Goal: Task Accomplishment & Management: Use online tool/utility

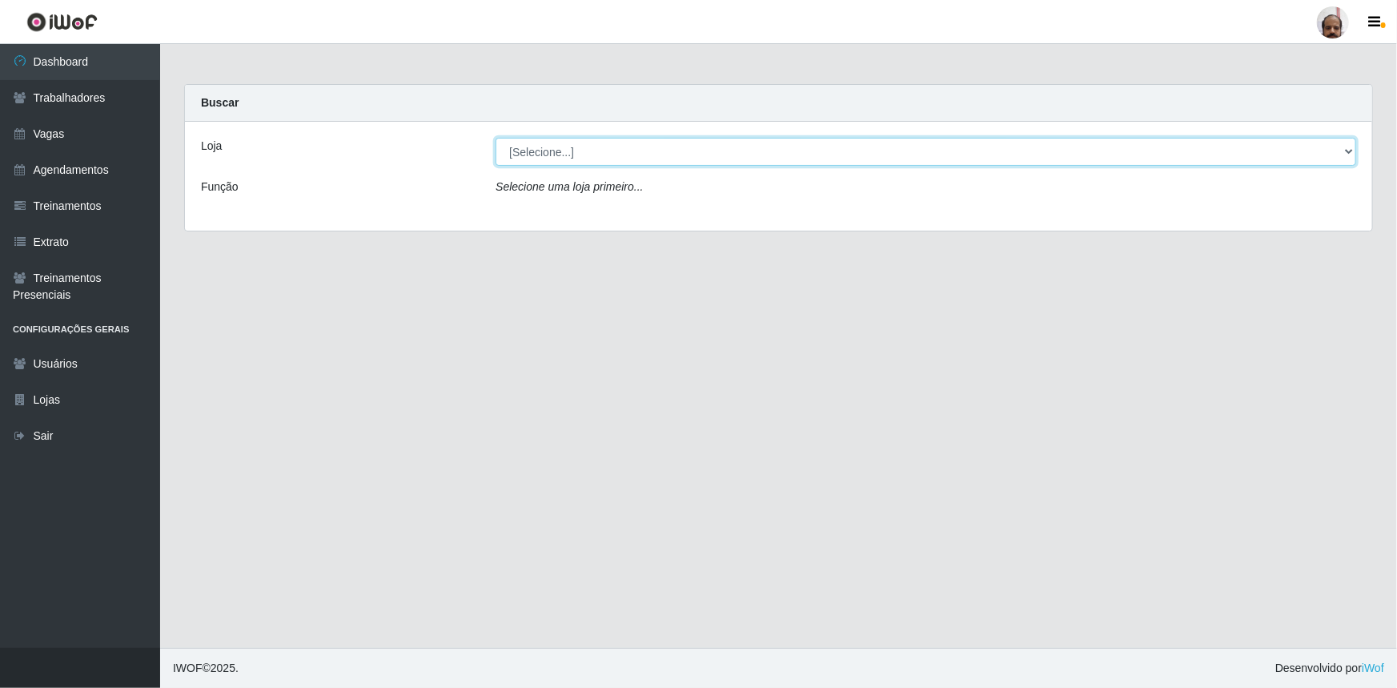
click at [544, 155] on select "[Selecione...] Mar Vermelho - Loja 05" at bounding box center [926, 152] width 861 height 28
select select "252"
click at [496, 138] on select "[Selecione...] Mar Vermelho - Loja 05" at bounding box center [926, 152] width 861 height 28
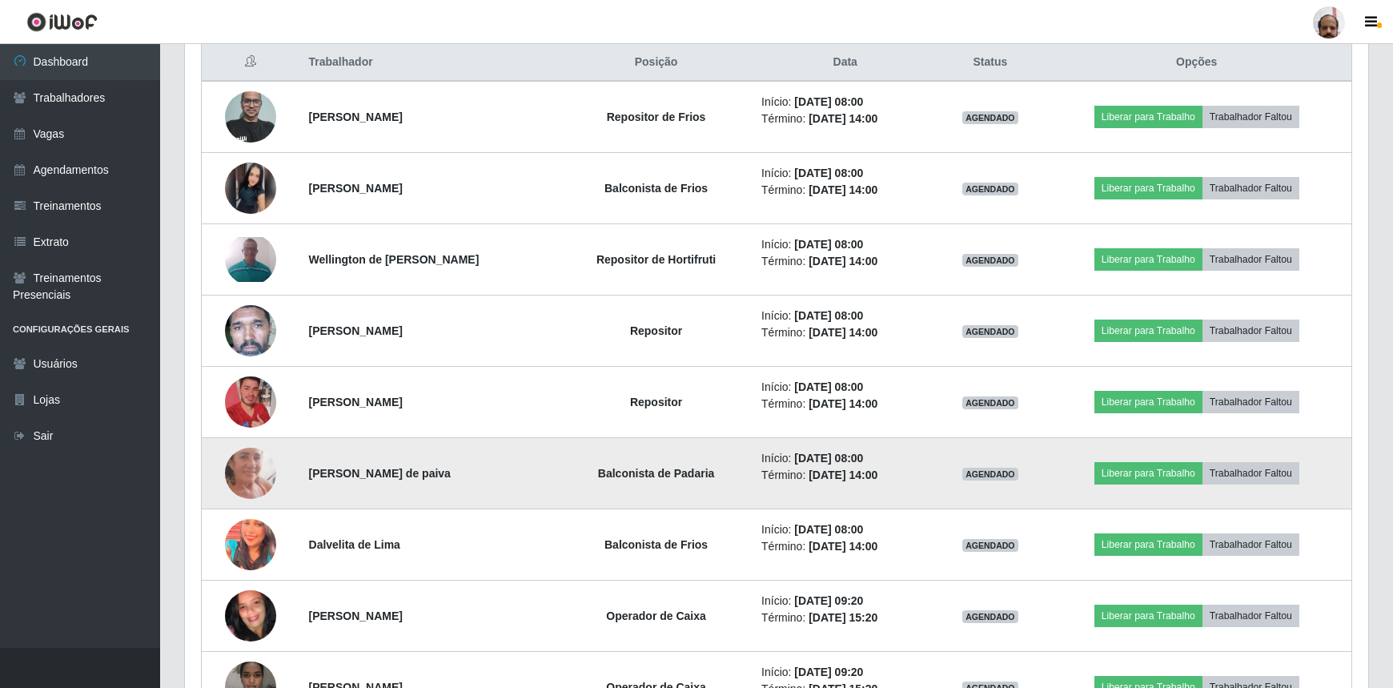
scroll to position [655, 0]
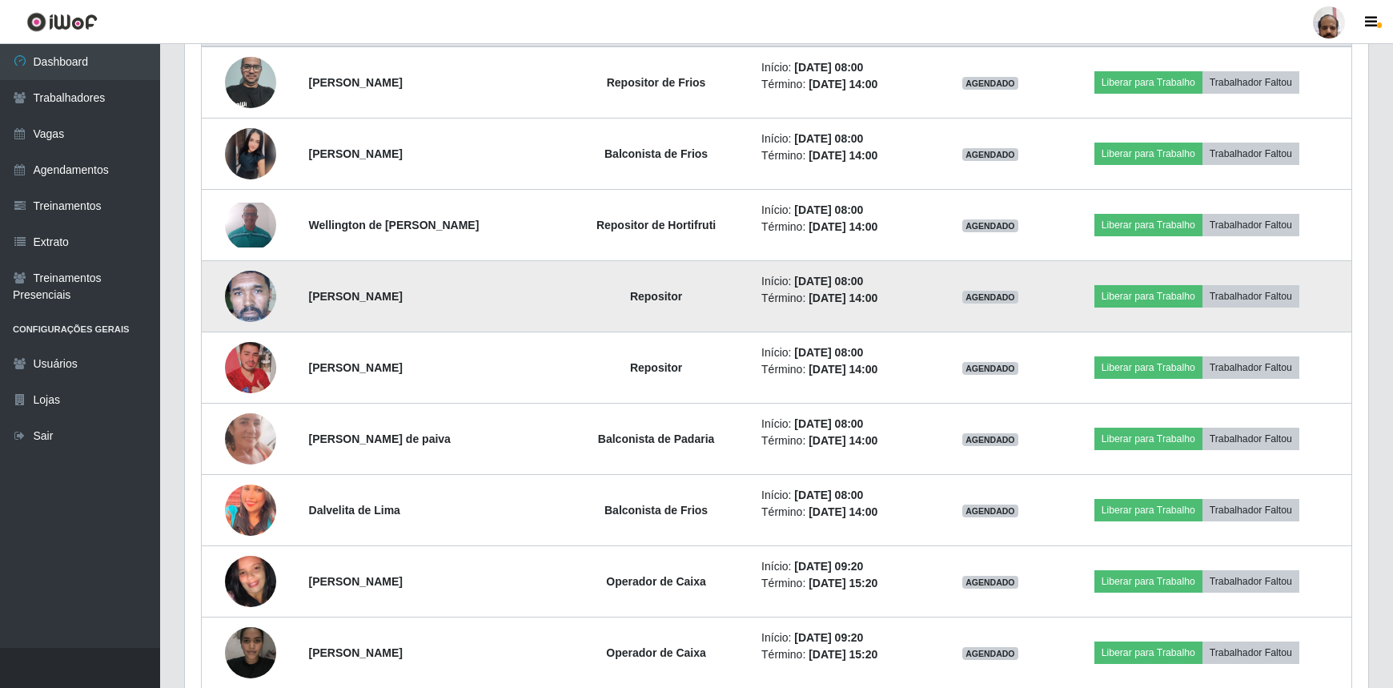
click at [244, 309] on img at bounding box center [250, 296] width 51 height 106
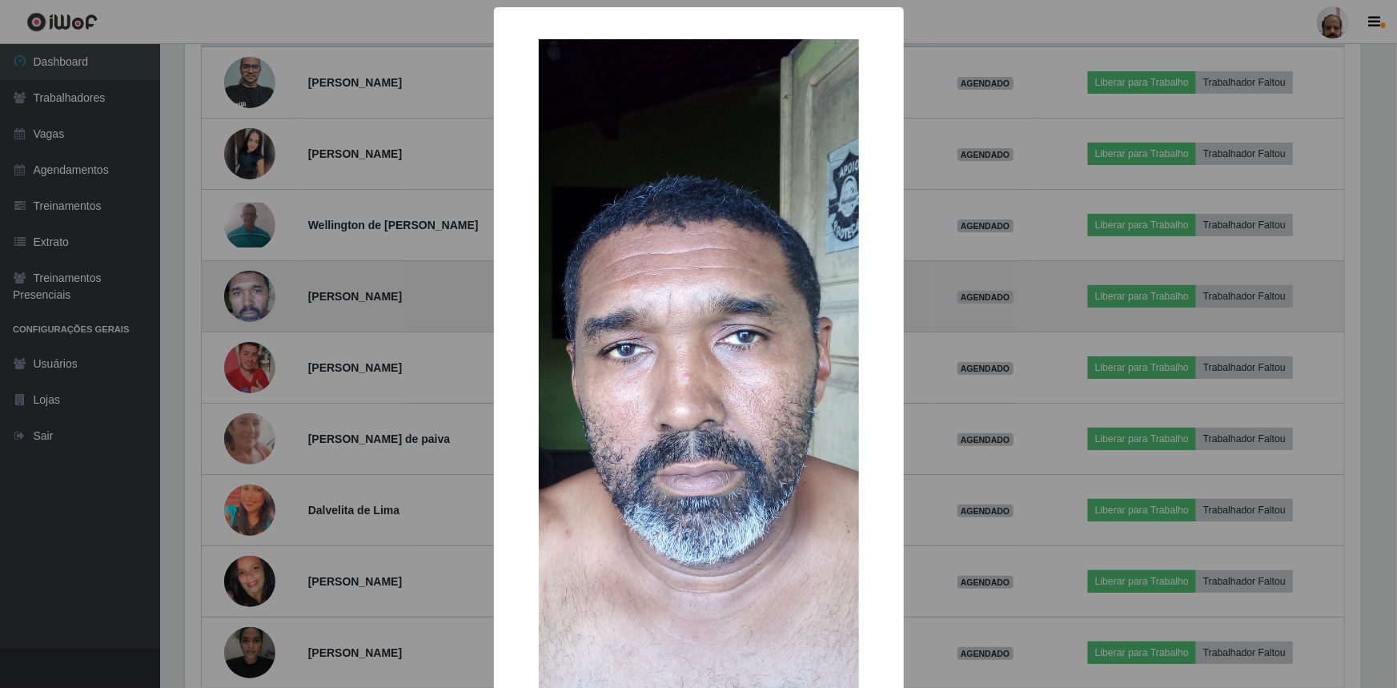
click at [244, 309] on div "× OK Cancel" at bounding box center [698, 344] width 1397 height 688
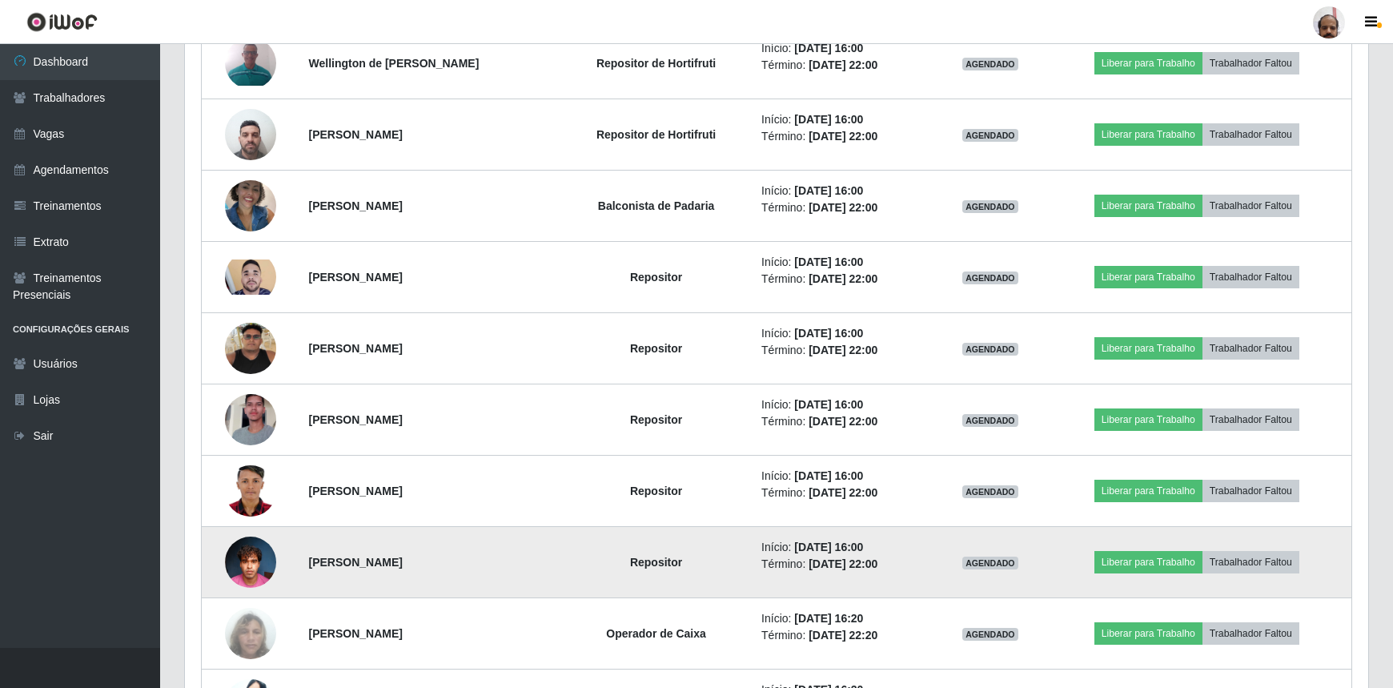
scroll to position [1892, 0]
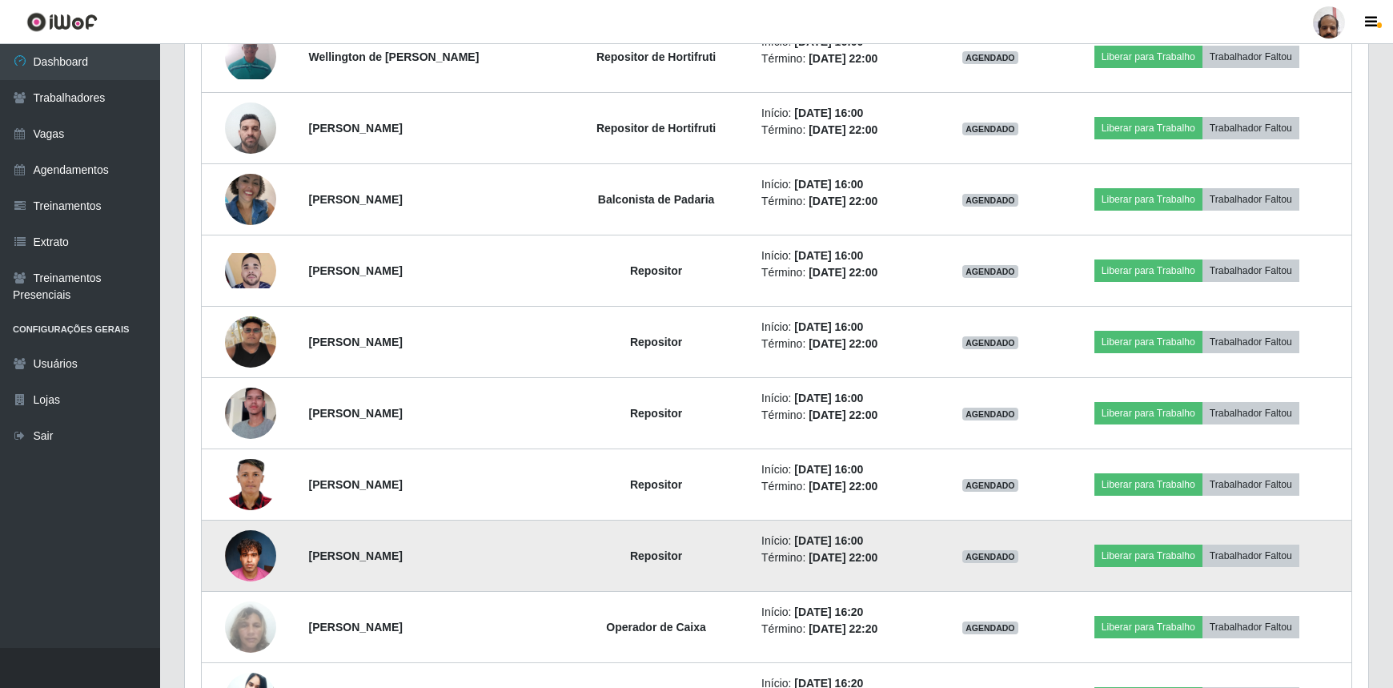
click at [251, 552] on img at bounding box center [250, 555] width 51 height 68
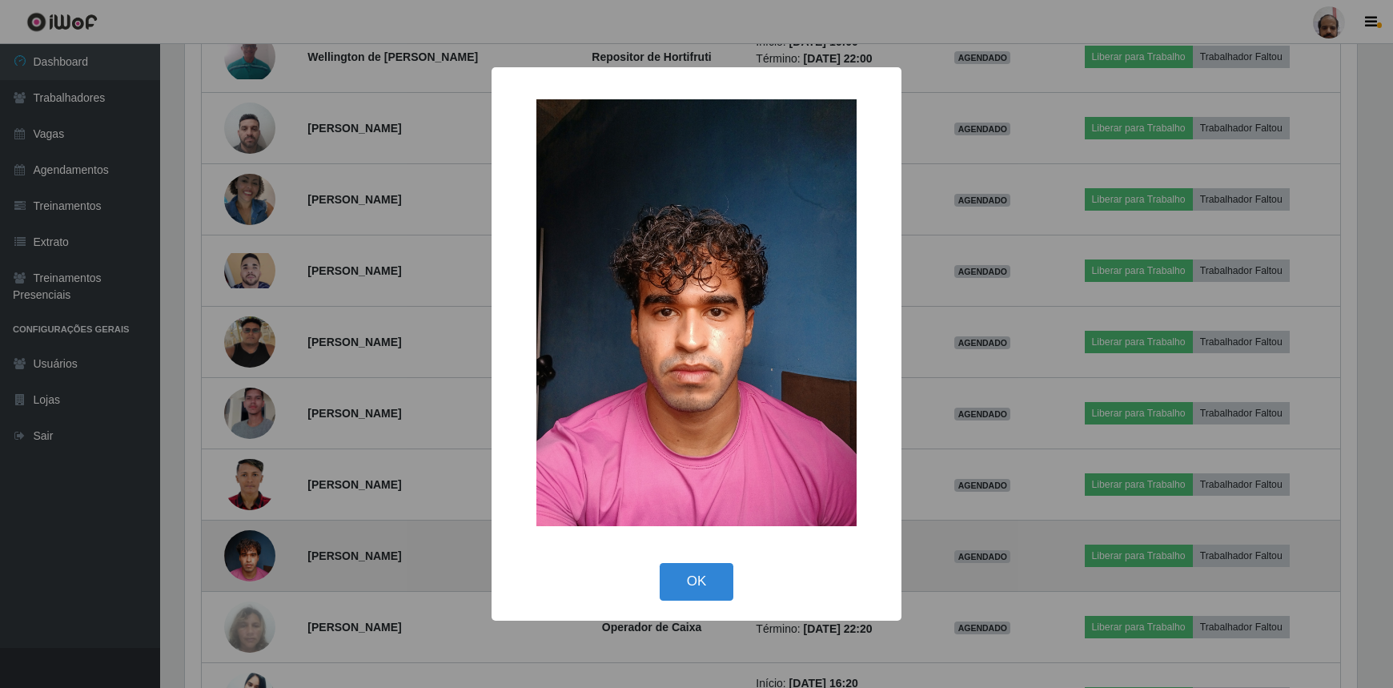
scroll to position [332, 1176]
click at [251, 552] on div "× OK Cancel" at bounding box center [698, 344] width 1397 height 688
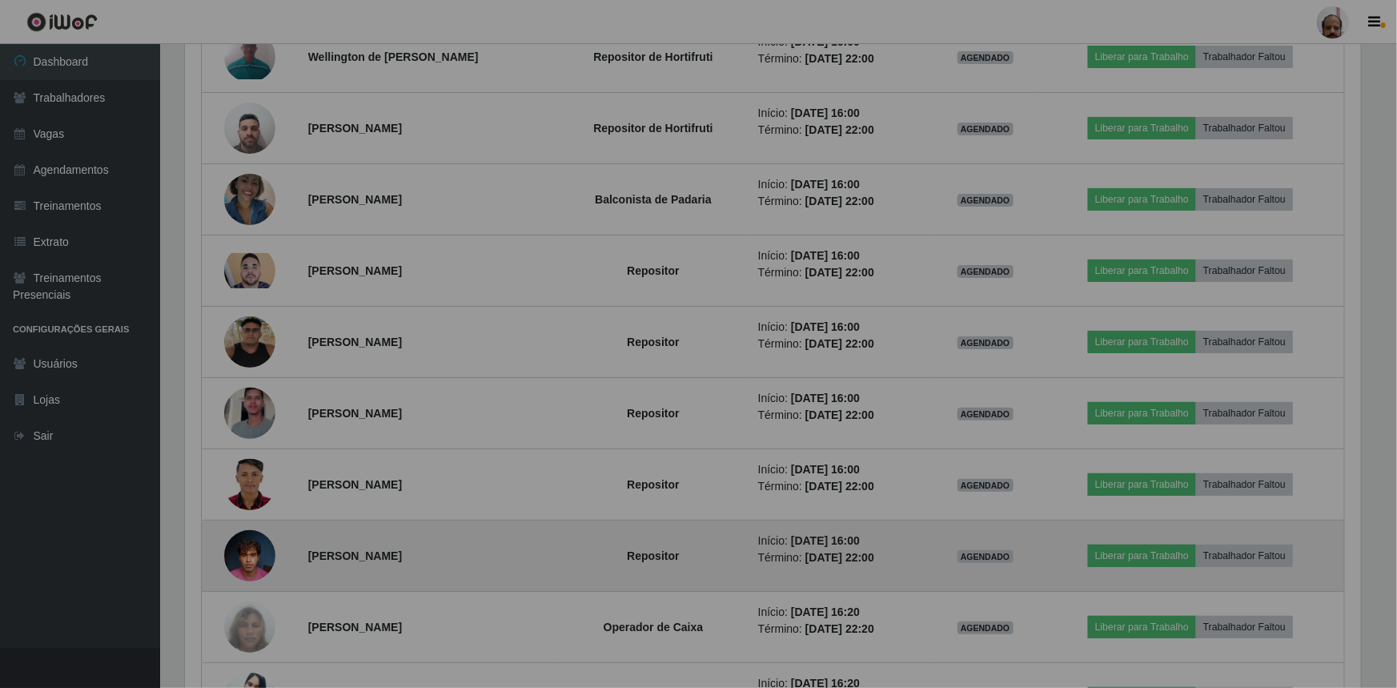
scroll to position [332, 1183]
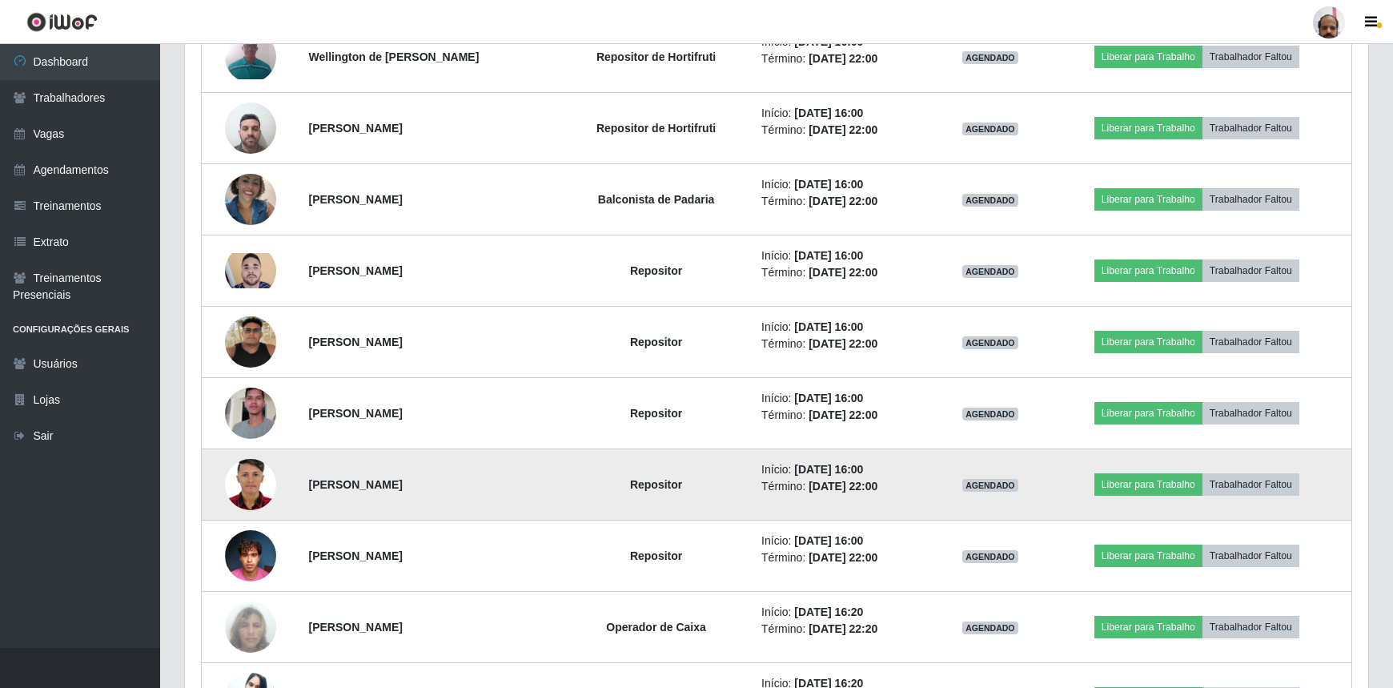
click at [240, 500] on img at bounding box center [250, 484] width 51 height 72
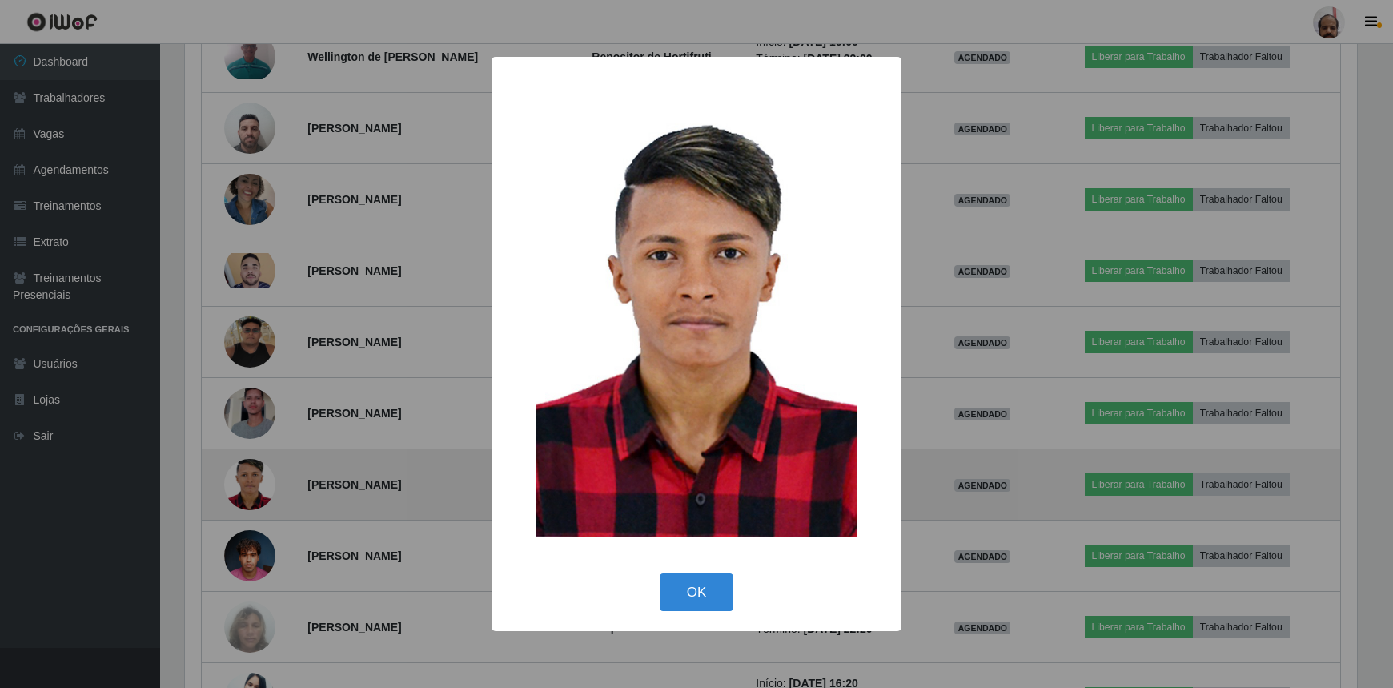
scroll to position [332, 1176]
click at [240, 500] on div "× OK Cancel" at bounding box center [698, 344] width 1397 height 688
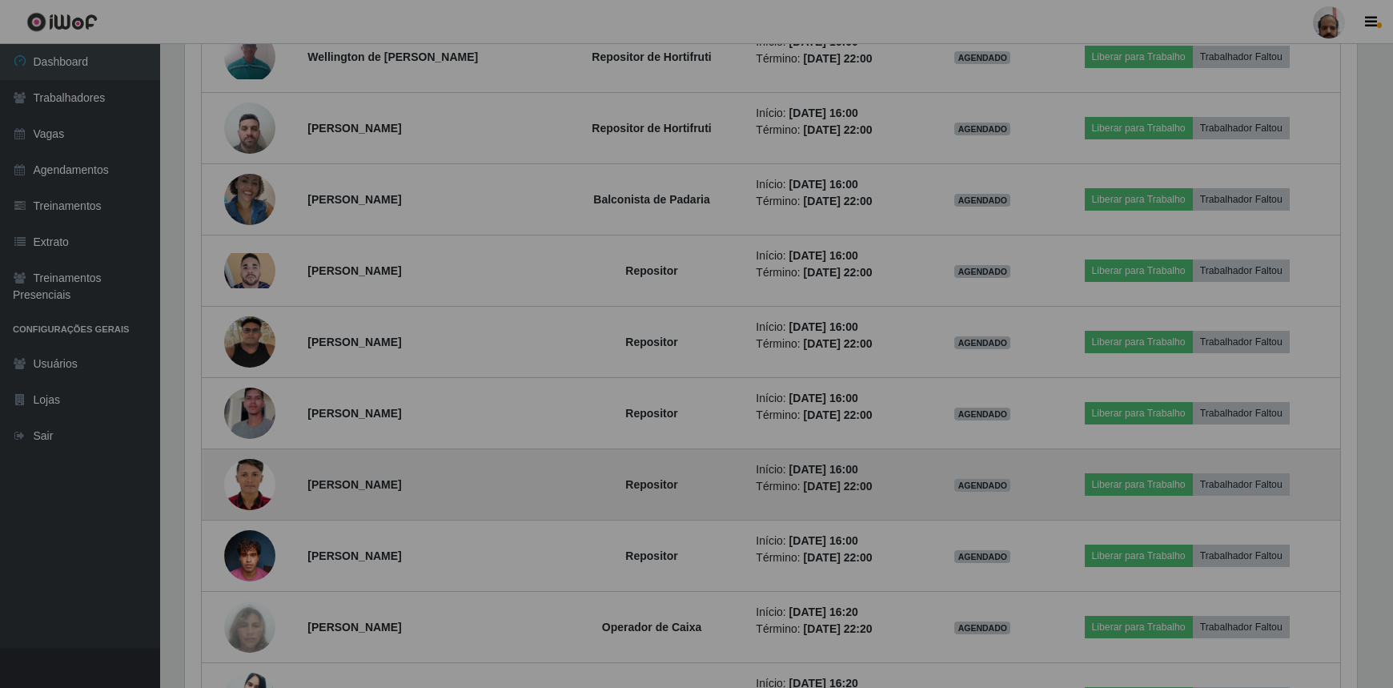
scroll to position [332, 1183]
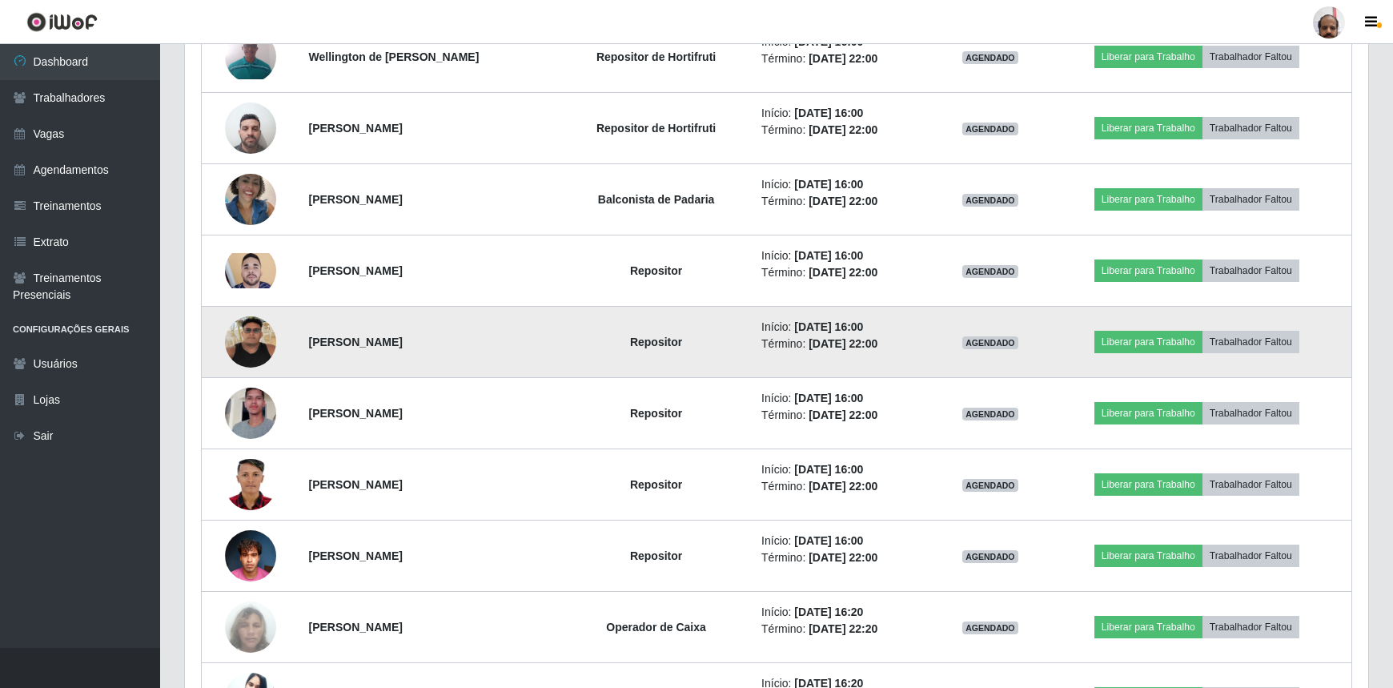
click at [257, 332] on img at bounding box center [250, 341] width 51 height 51
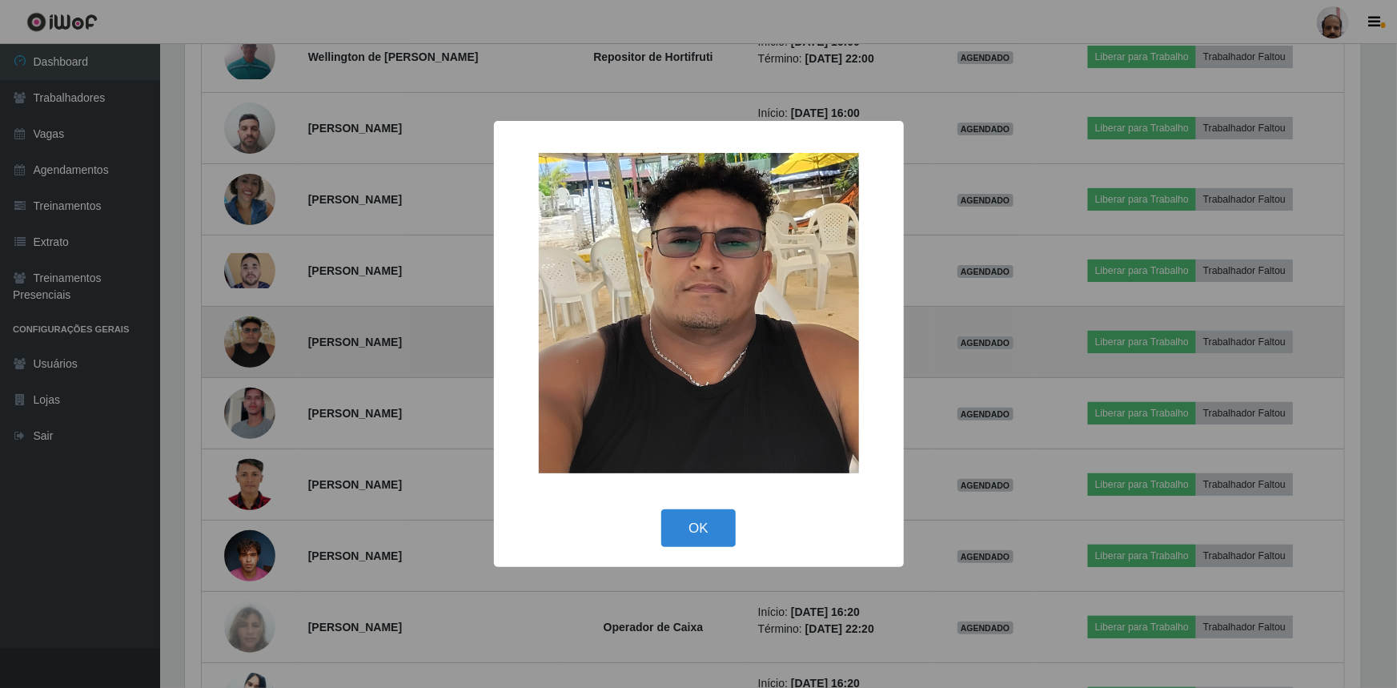
click at [257, 332] on div "× OK Cancel" at bounding box center [698, 344] width 1397 height 688
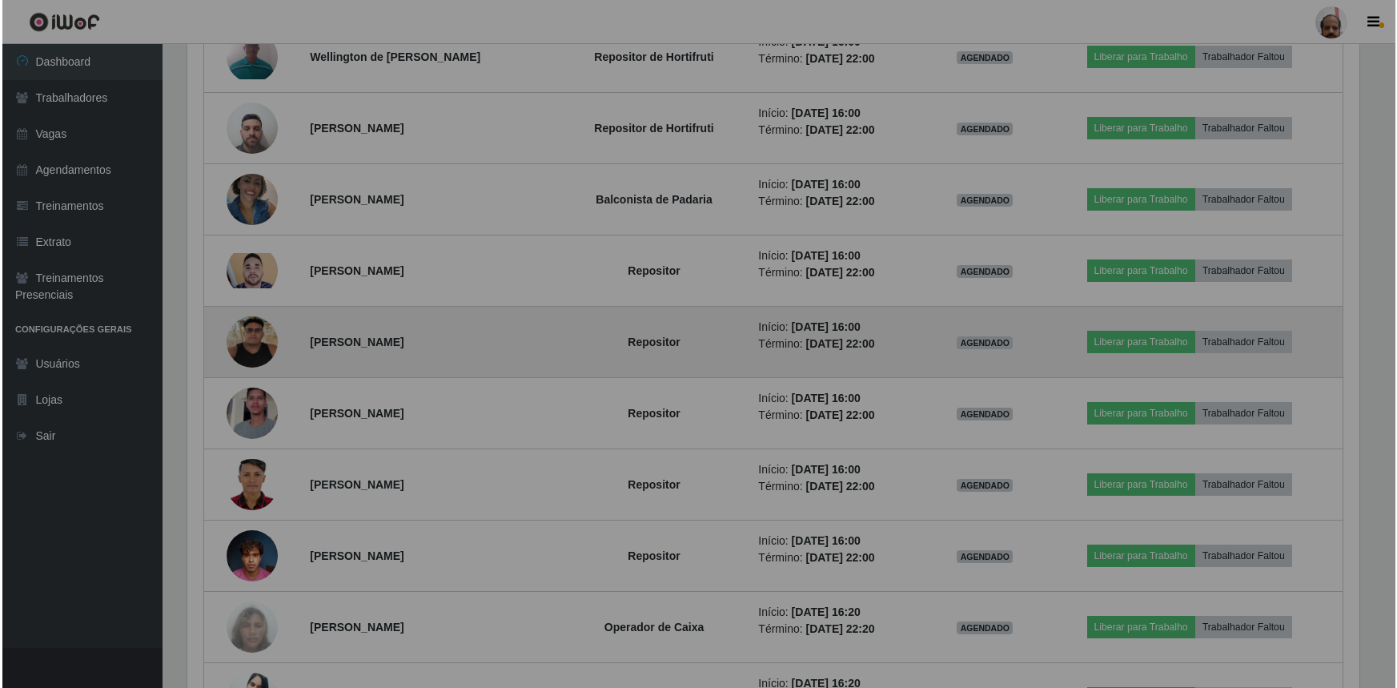
scroll to position [332, 1183]
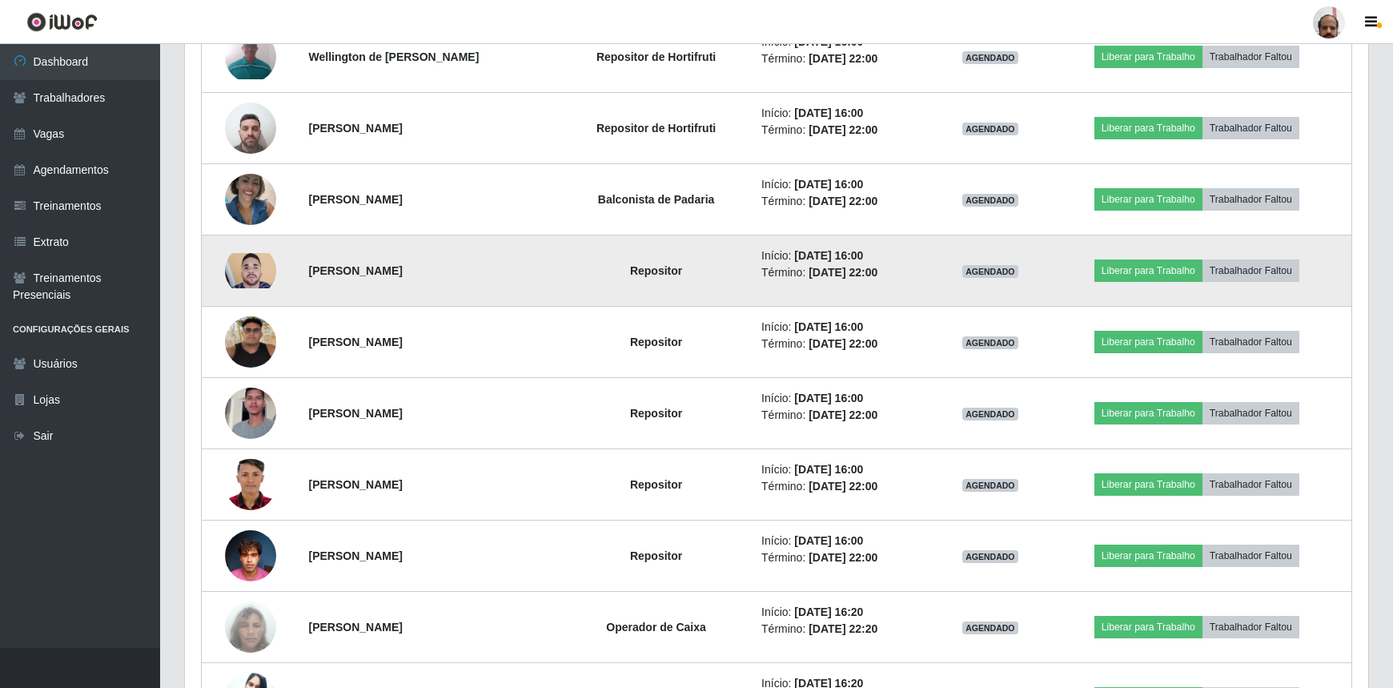
click at [250, 281] on img at bounding box center [250, 270] width 51 height 35
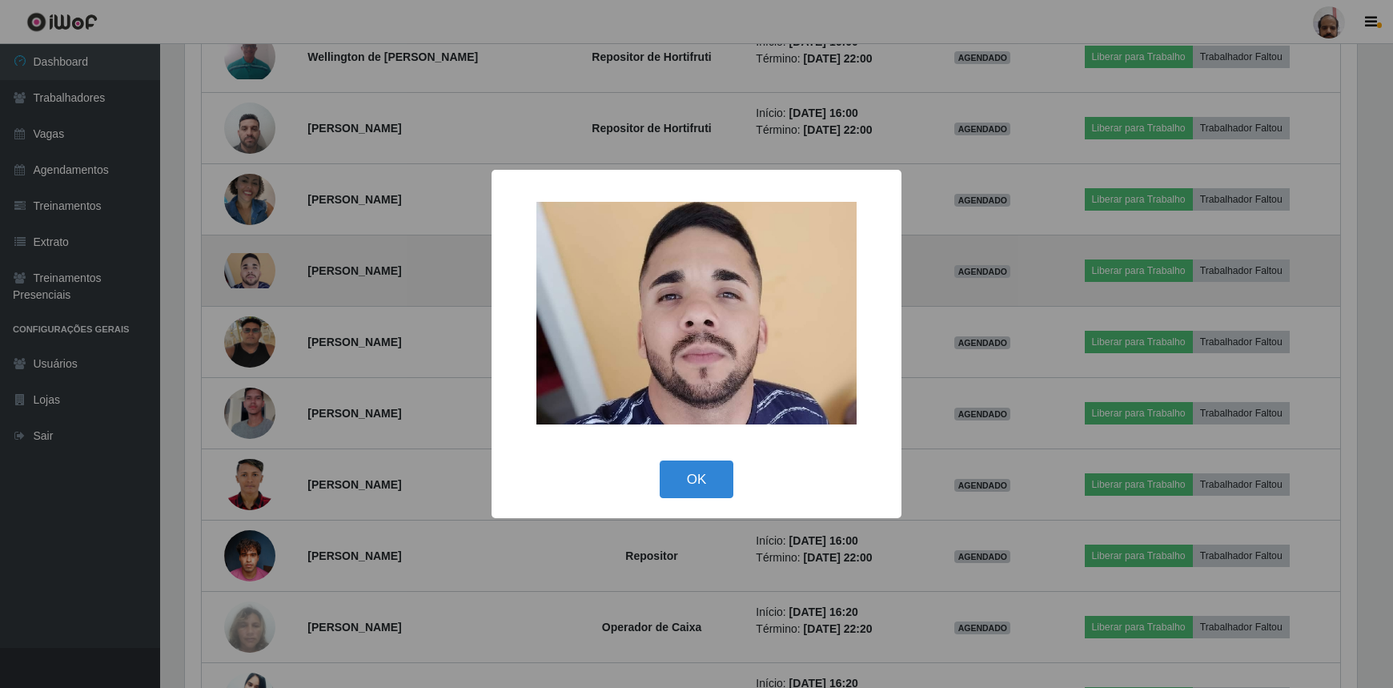
scroll to position [332, 1176]
click at [250, 281] on div "× OK Cancel" at bounding box center [698, 344] width 1397 height 688
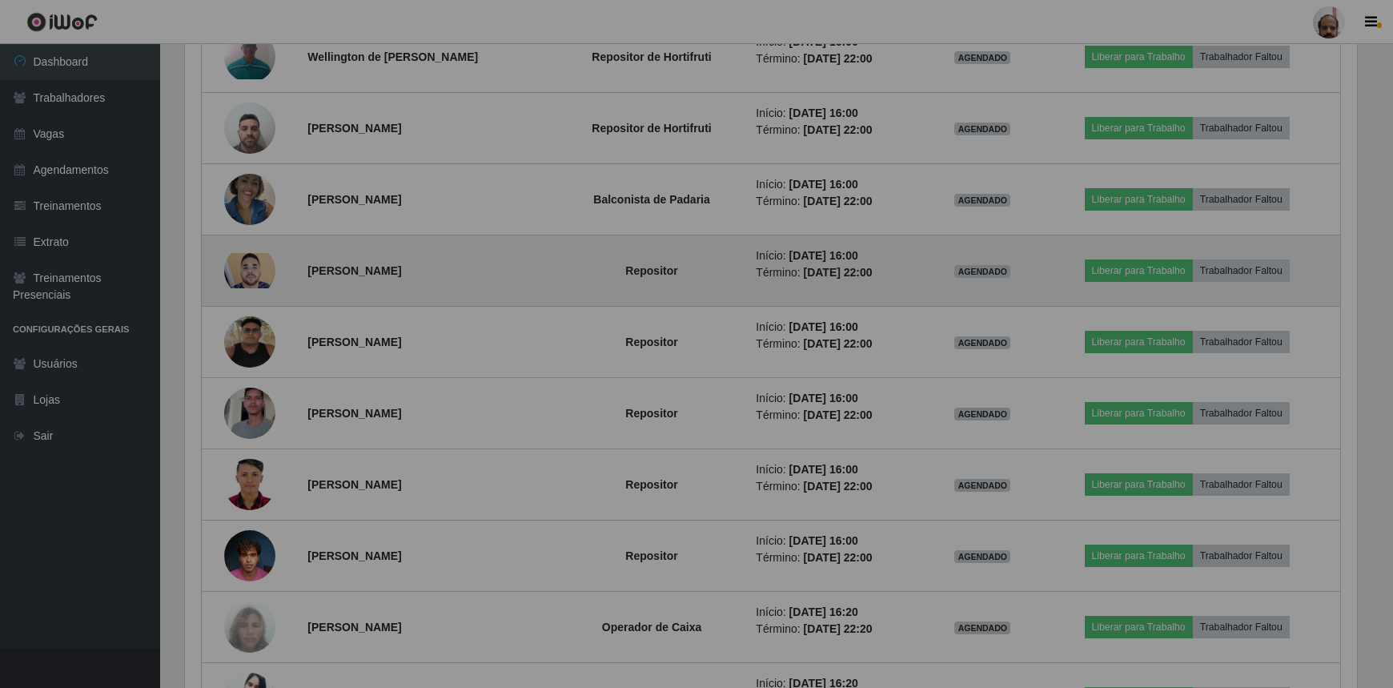
scroll to position [332, 1183]
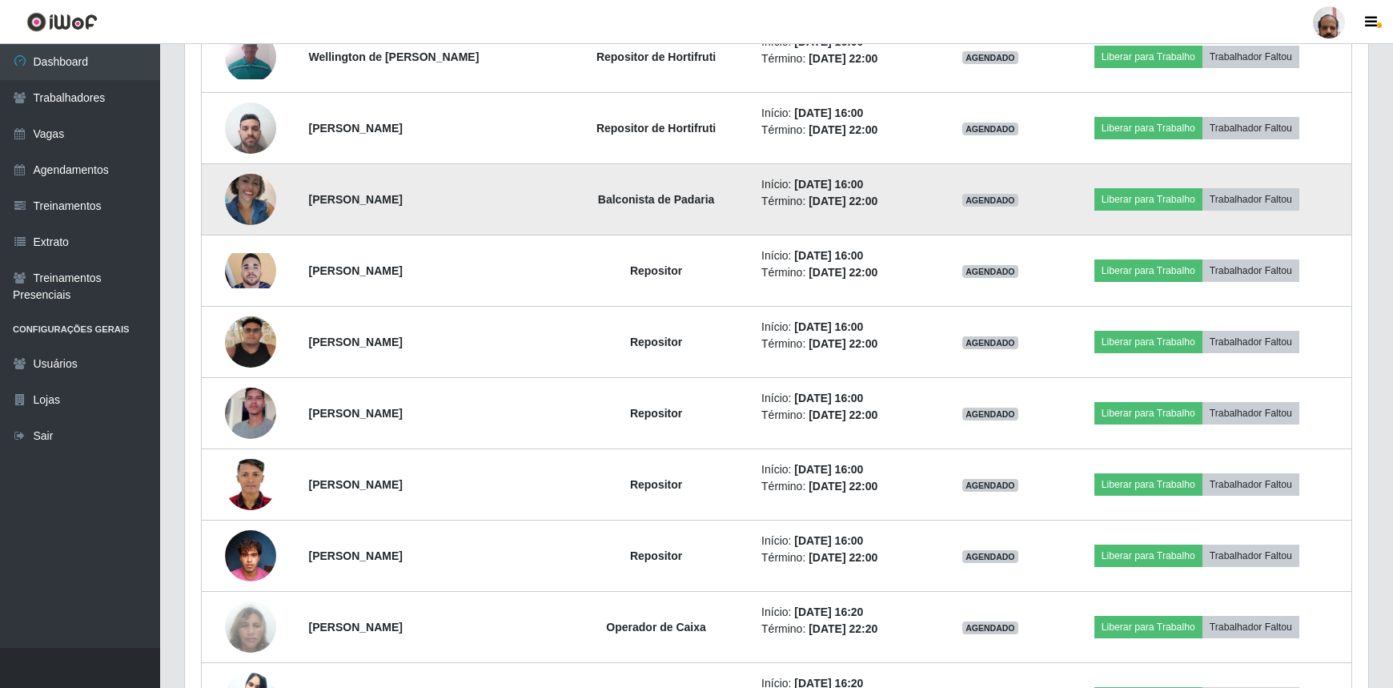
click at [253, 202] on img at bounding box center [250, 199] width 51 height 68
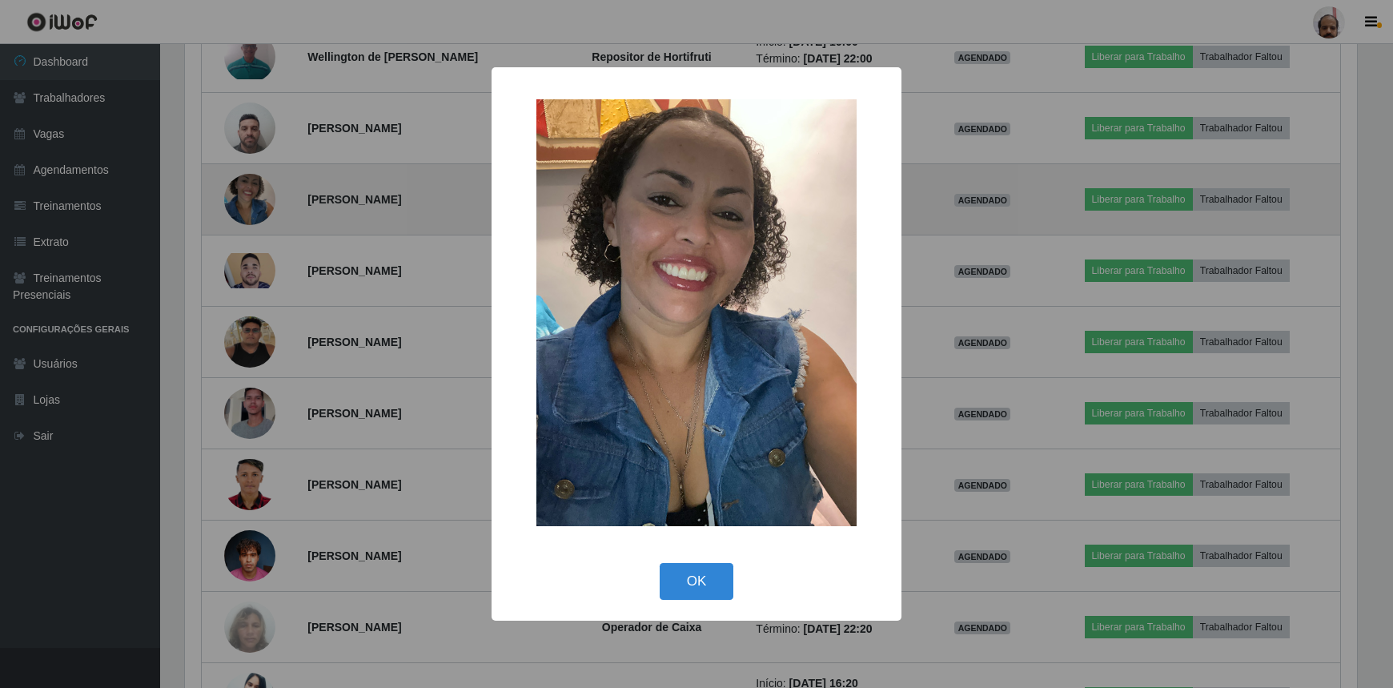
scroll to position [332, 1176]
click at [253, 202] on div "× OK Cancel" at bounding box center [698, 344] width 1397 height 688
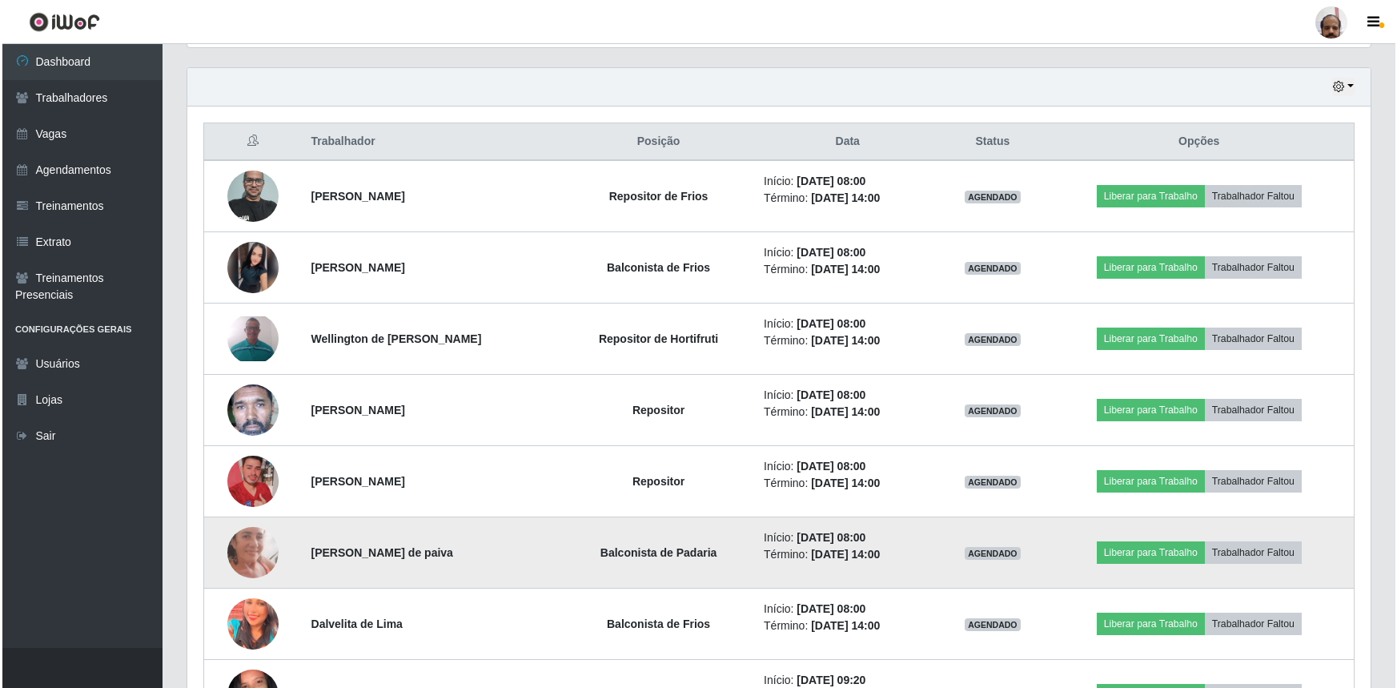
scroll to position [614, 0]
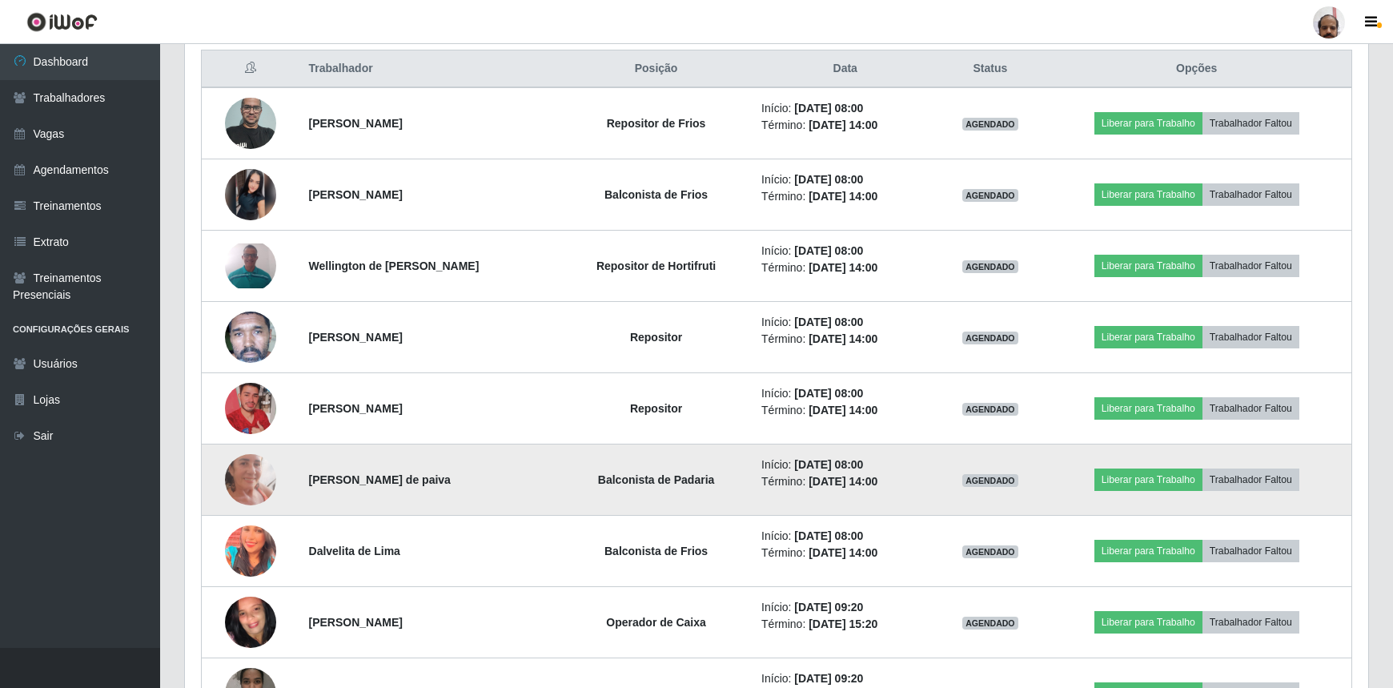
click at [256, 473] on img at bounding box center [250, 478] width 51 height 111
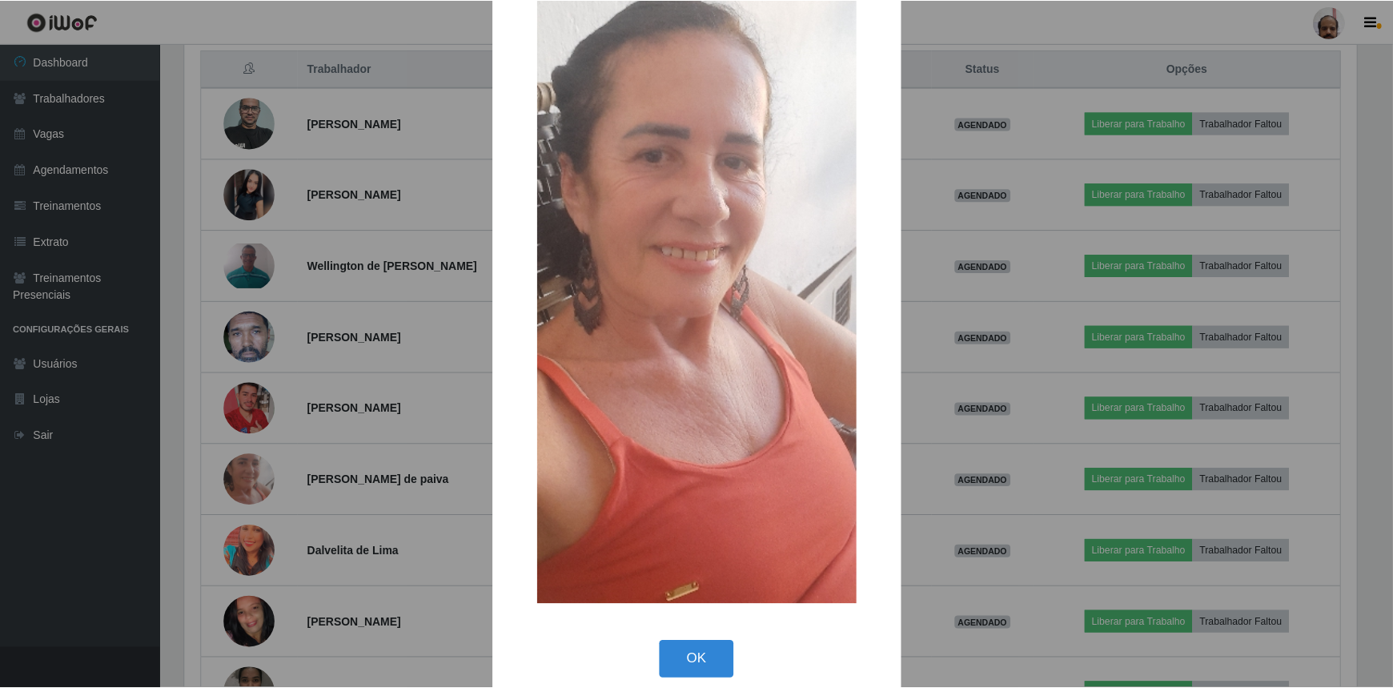
scroll to position [149, 0]
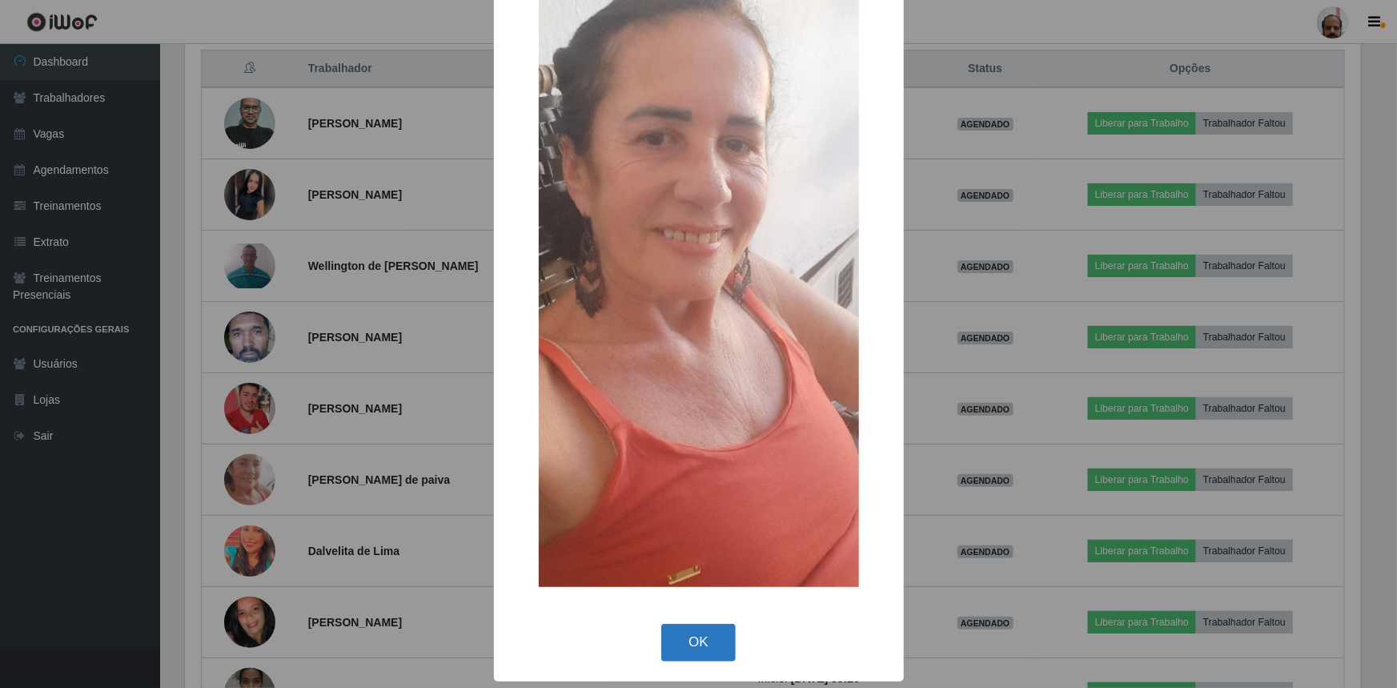
click at [696, 636] on button "OK" at bounding box center [698, 643] width 74 height 38
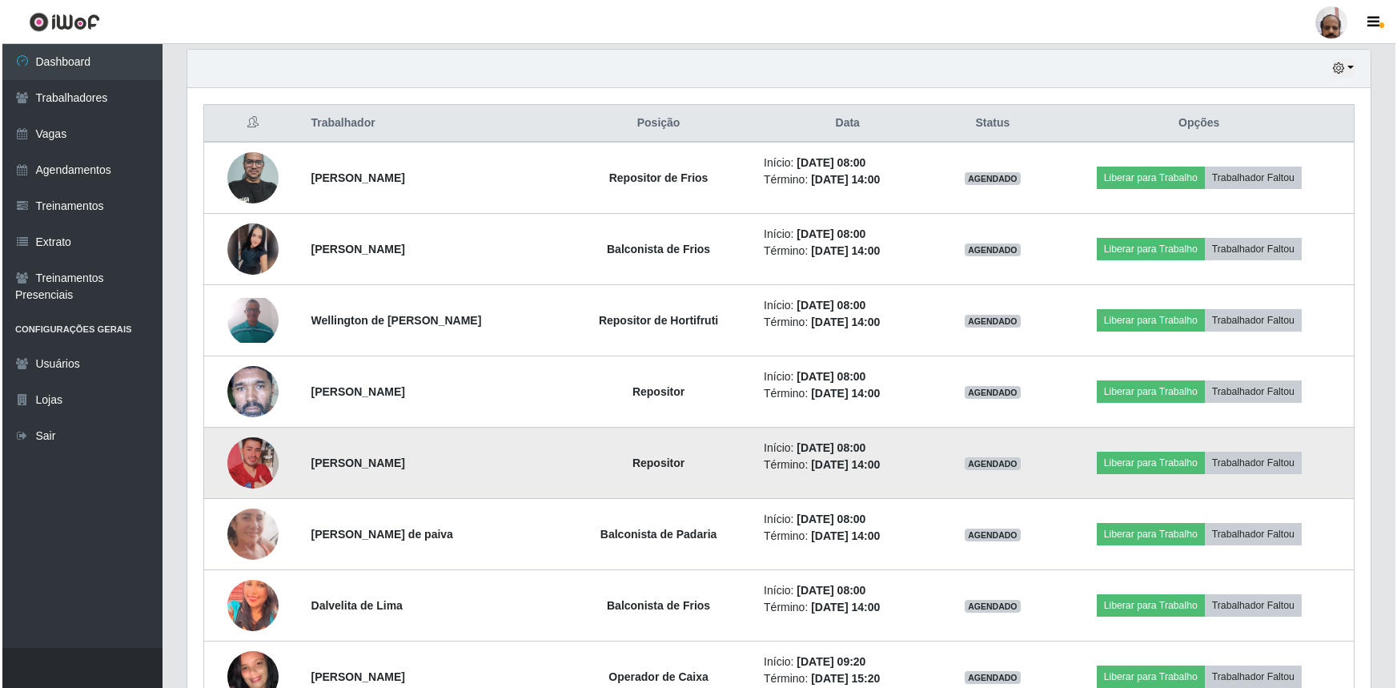
scroll to position [541, 0]
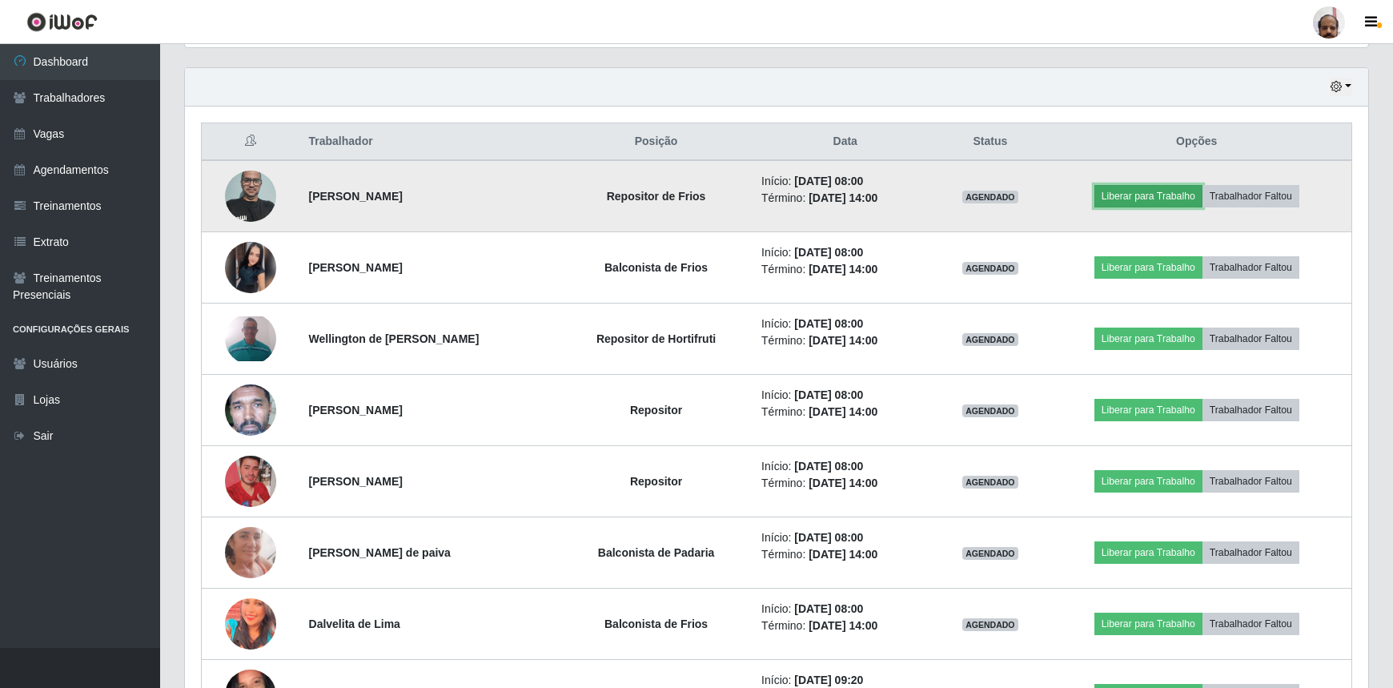
click at [1147, 191] on button "Liberar para Trabalho" at bounding box center [1148, 196] width 108 height 22
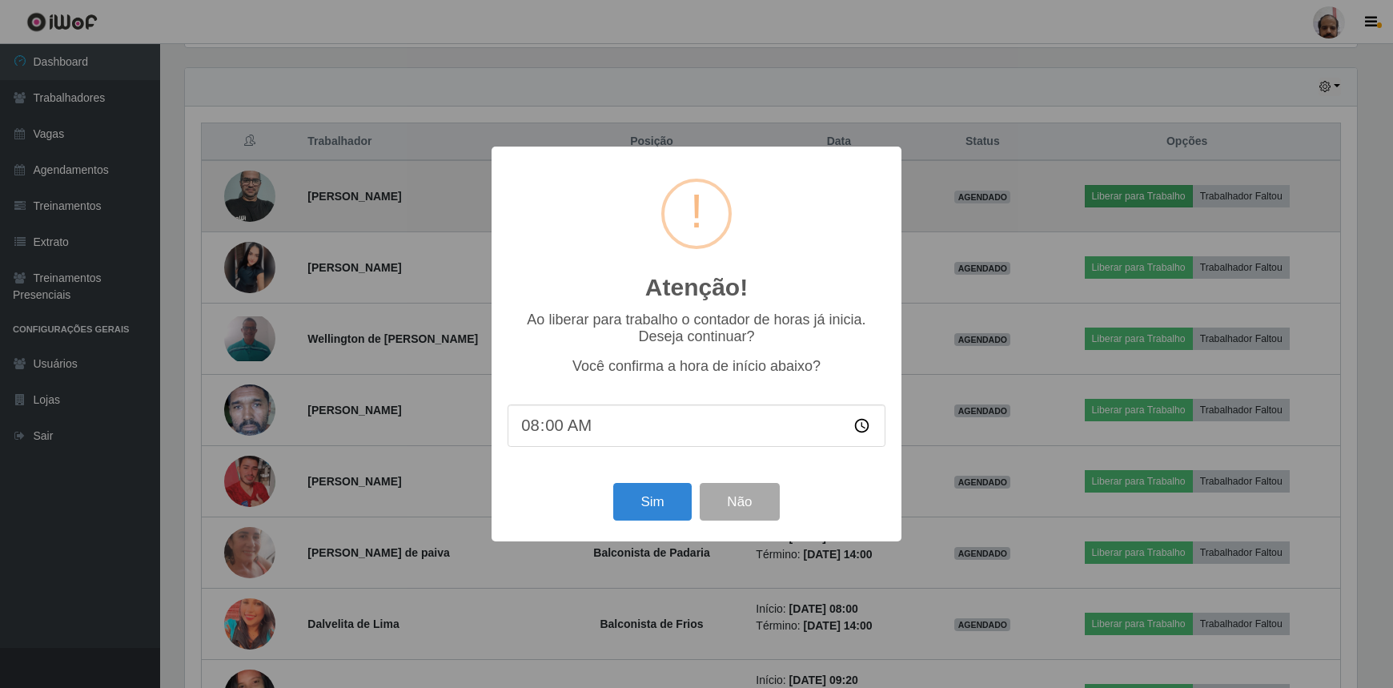
scroll to position [332, 1176]
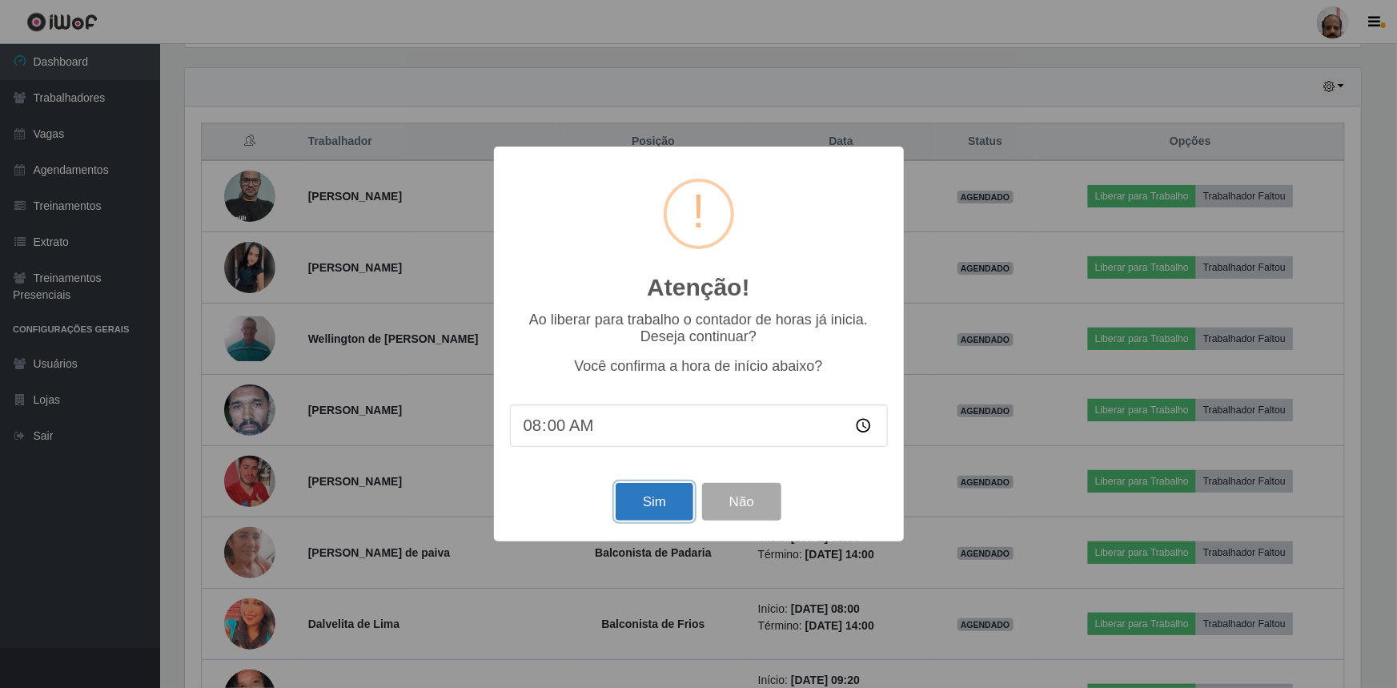
click at [655, 506] on button "Sim" at bounding box center [655, 502] width 78 height 38
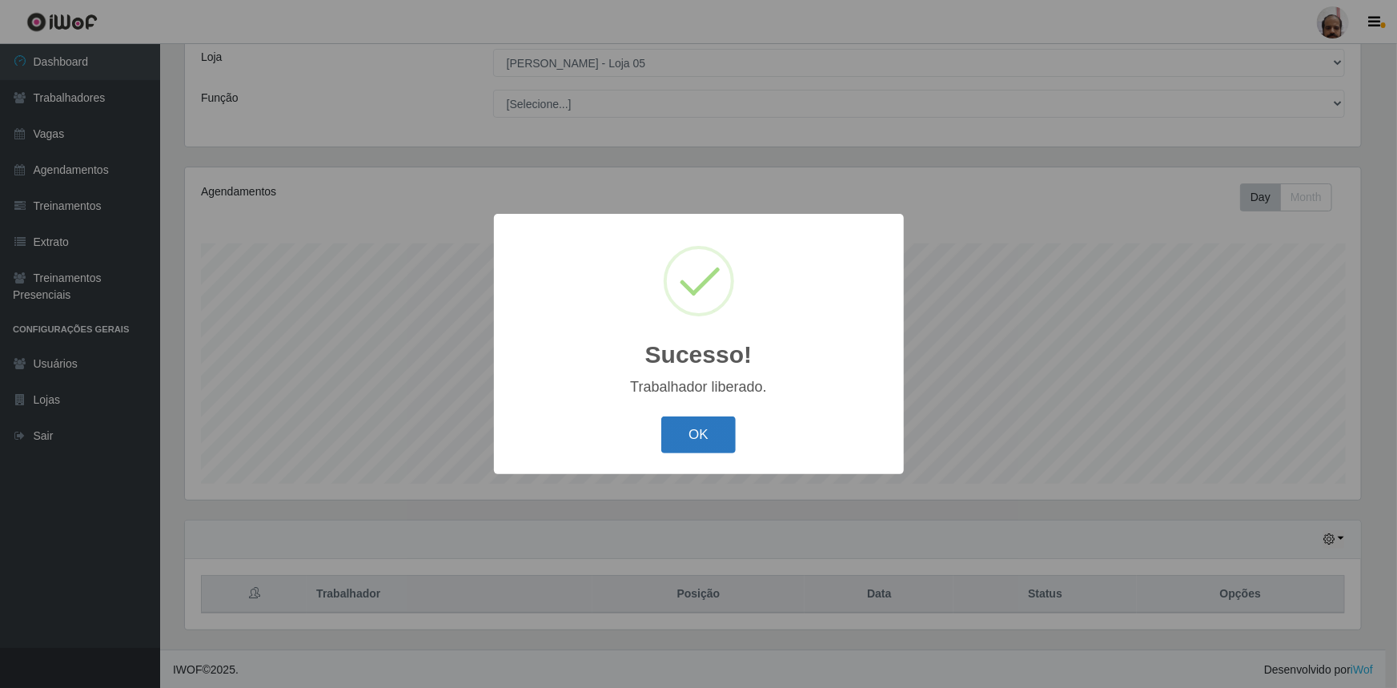
click at [708, 423] on button "OK" at bounding box center [698, 435] width 74 height 38
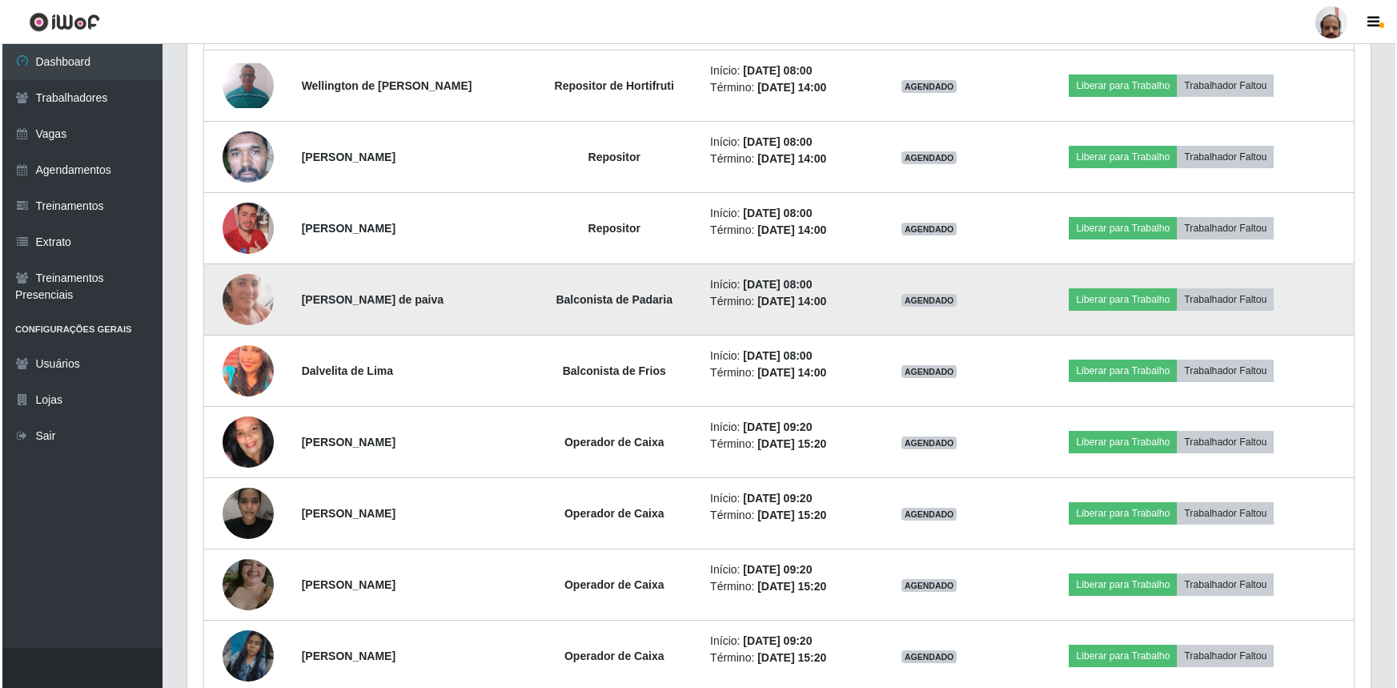
scroll to position [801, 0]
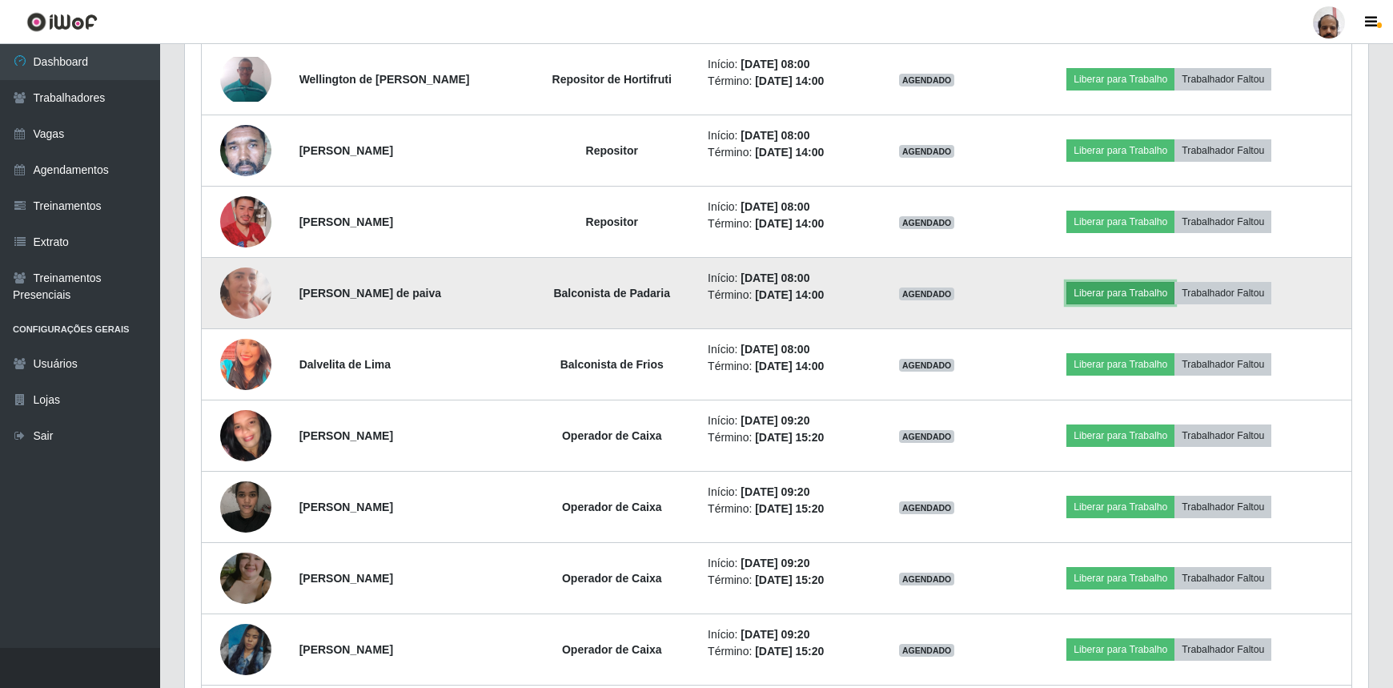
click at [1118, 291] on button "Liberar para Trabalho" at bounding box center [1120, 293] width 108 height 22
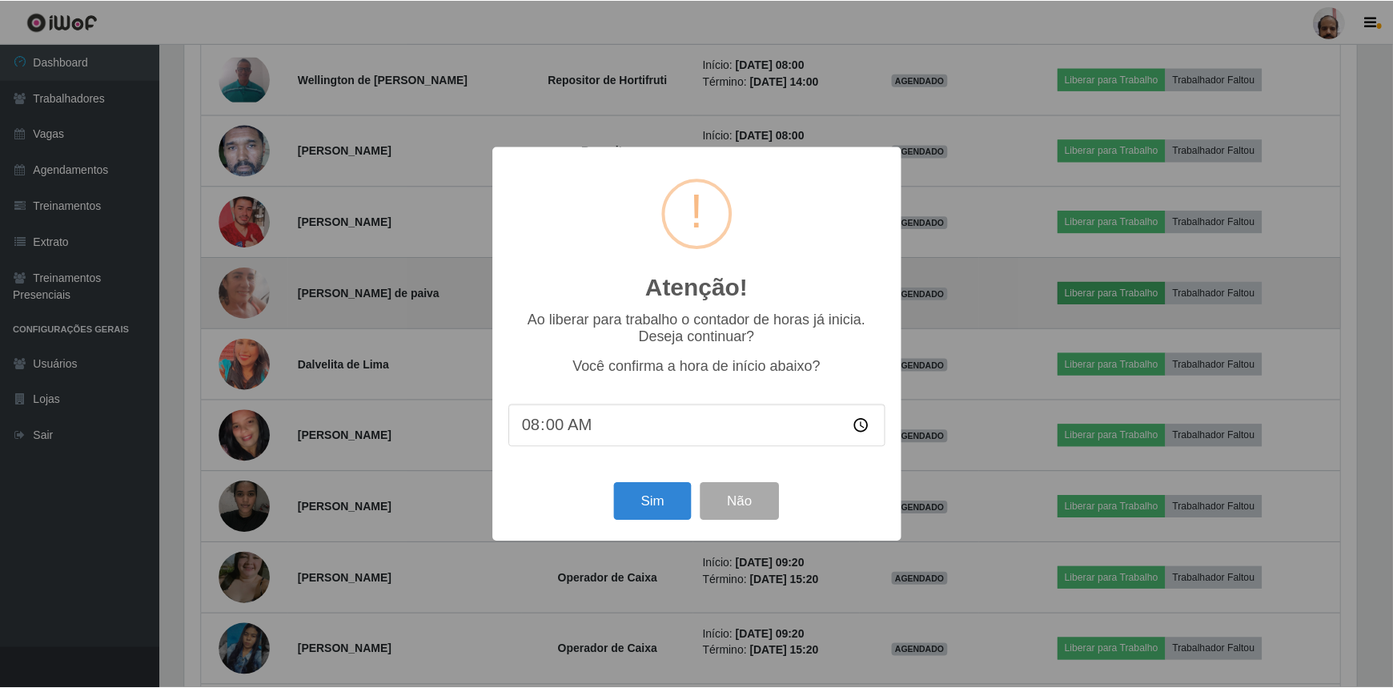
scroll to position [332, 1176]
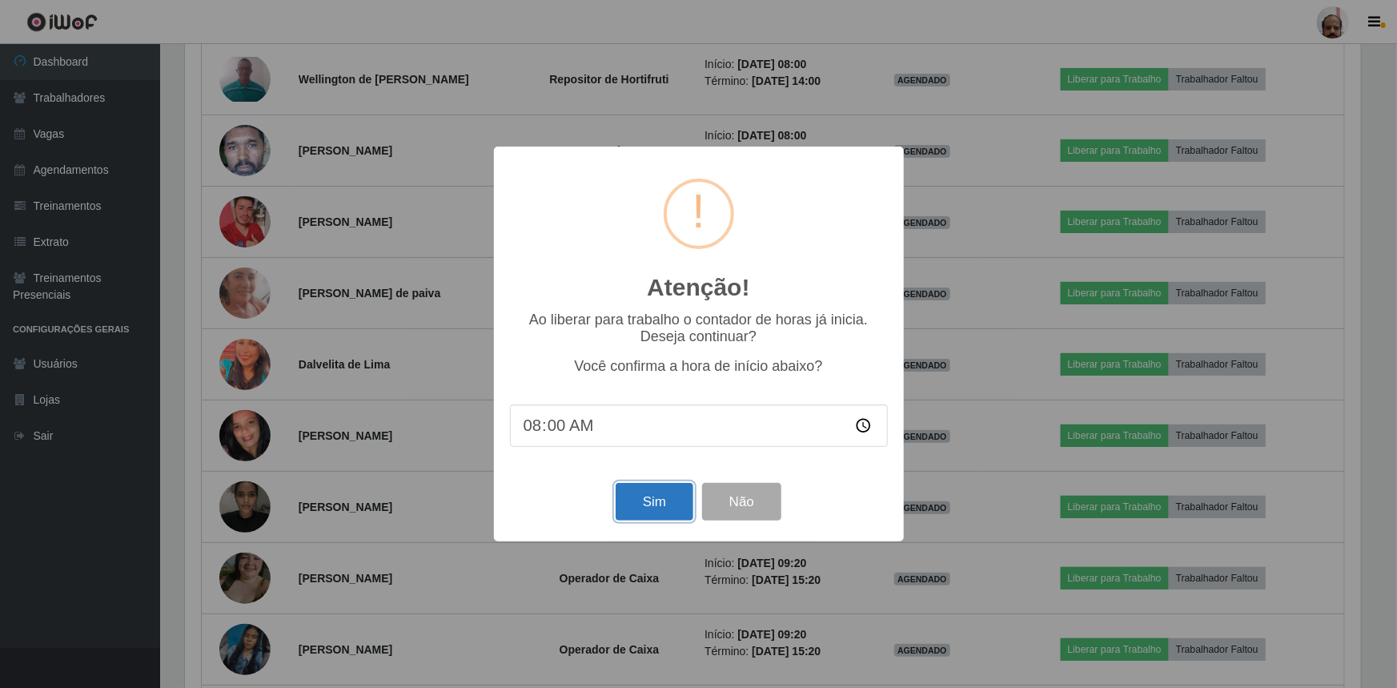
click at [642, 508] on button "Sim" at bounding box center [655, 502] width 78 height 38
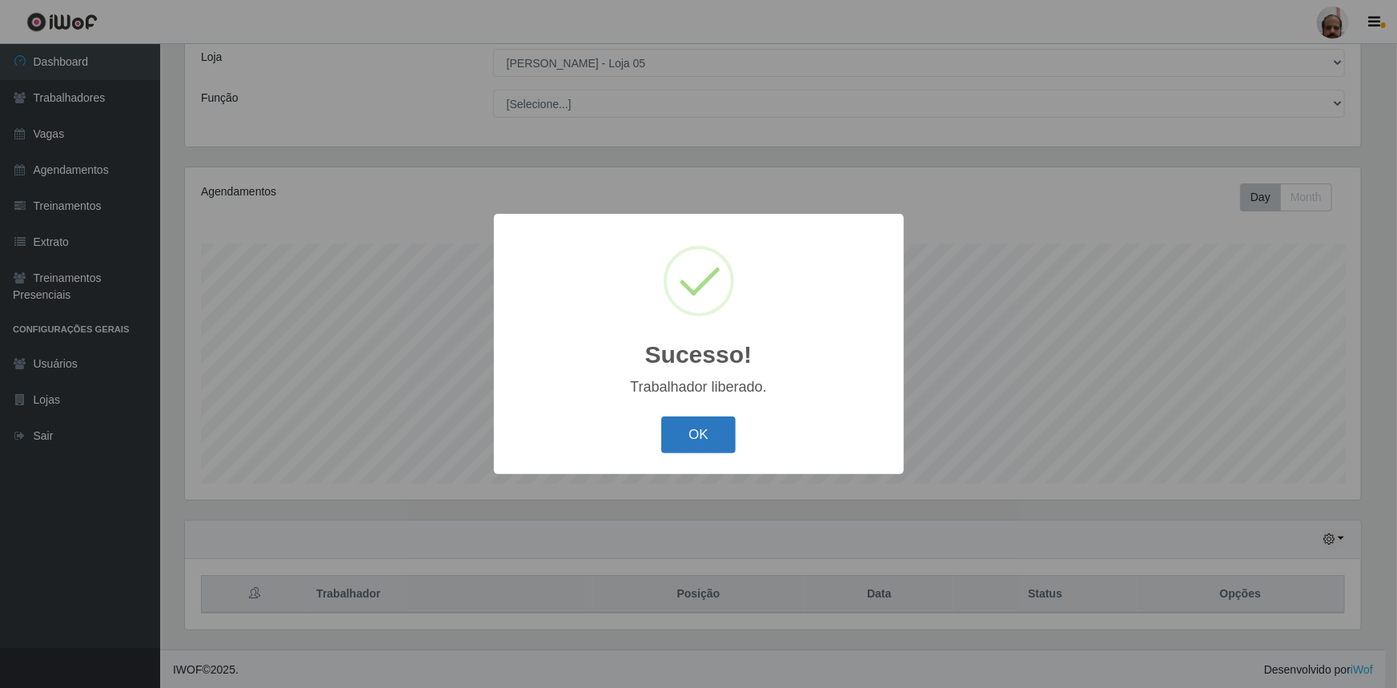
click at [695, 434] on button "OK" at bounding box center [698, 435] width 74 height 38
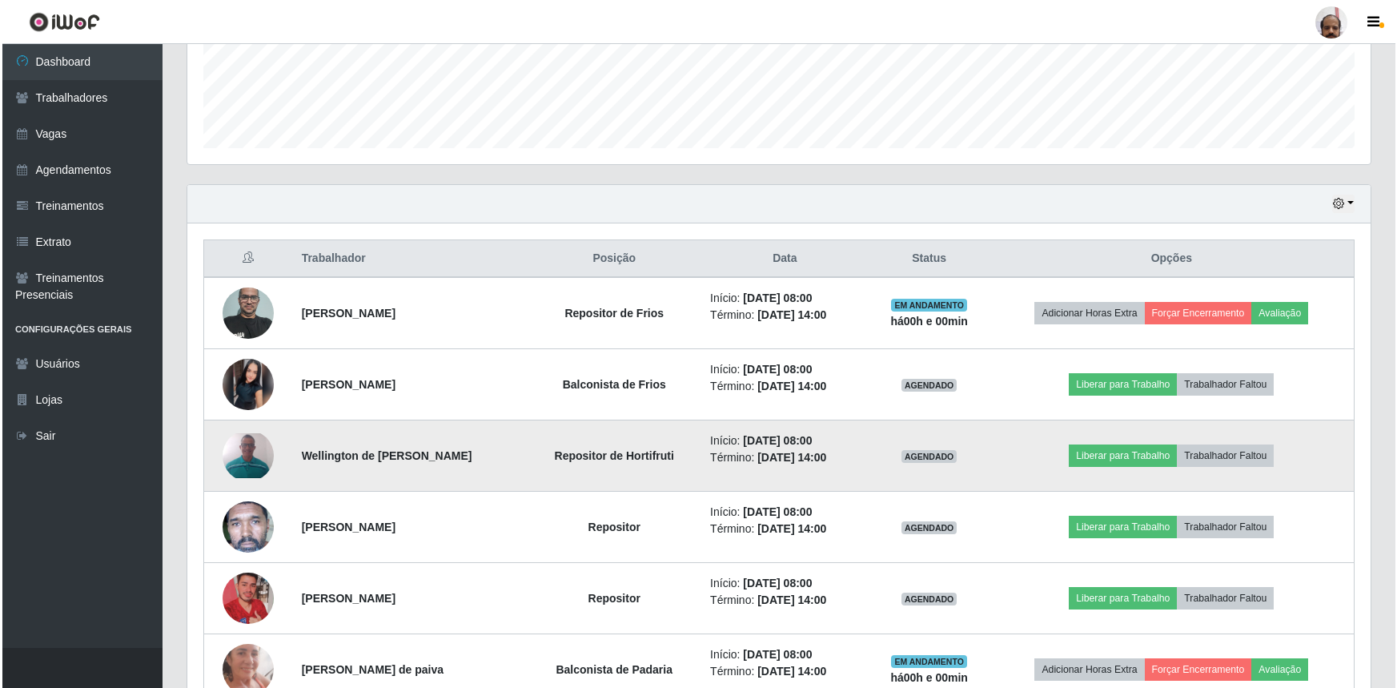
scroll to position [453, 0]
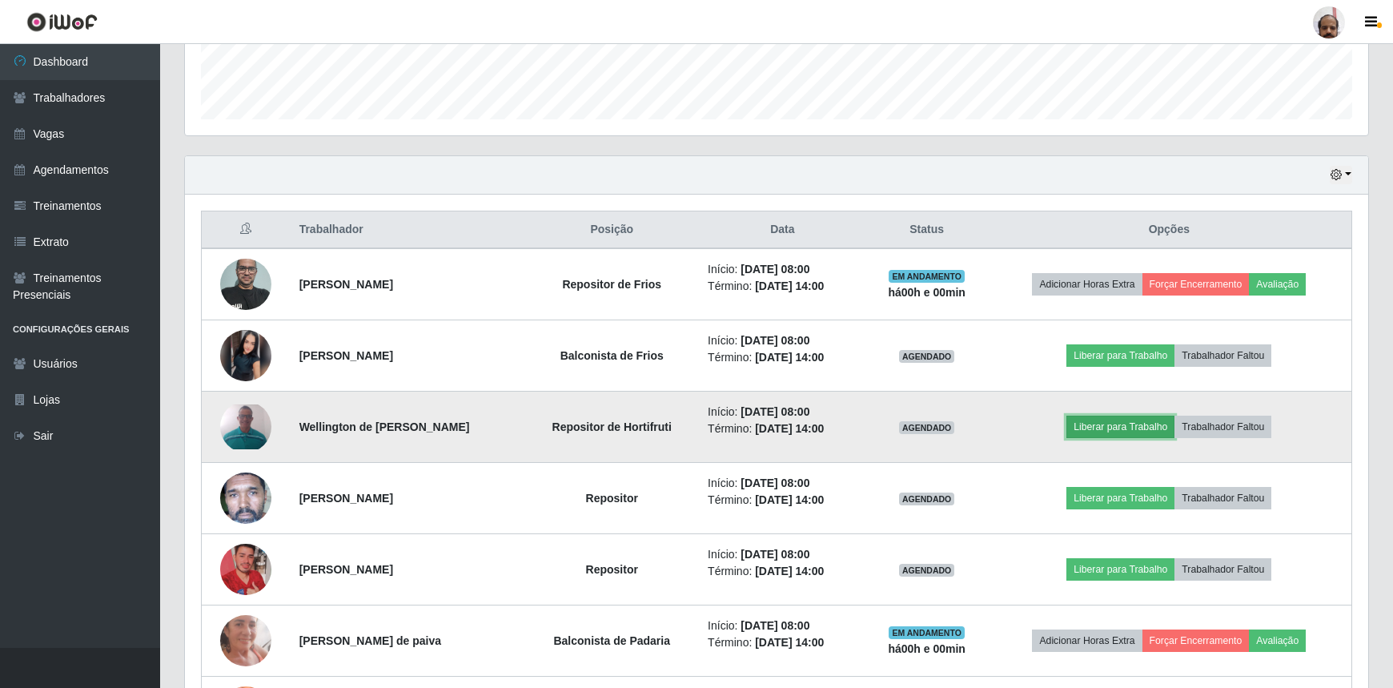
click at [1121, 419] on button "Liberar para Trabalho" at bounding box center [1120, 426] width 108 height 22
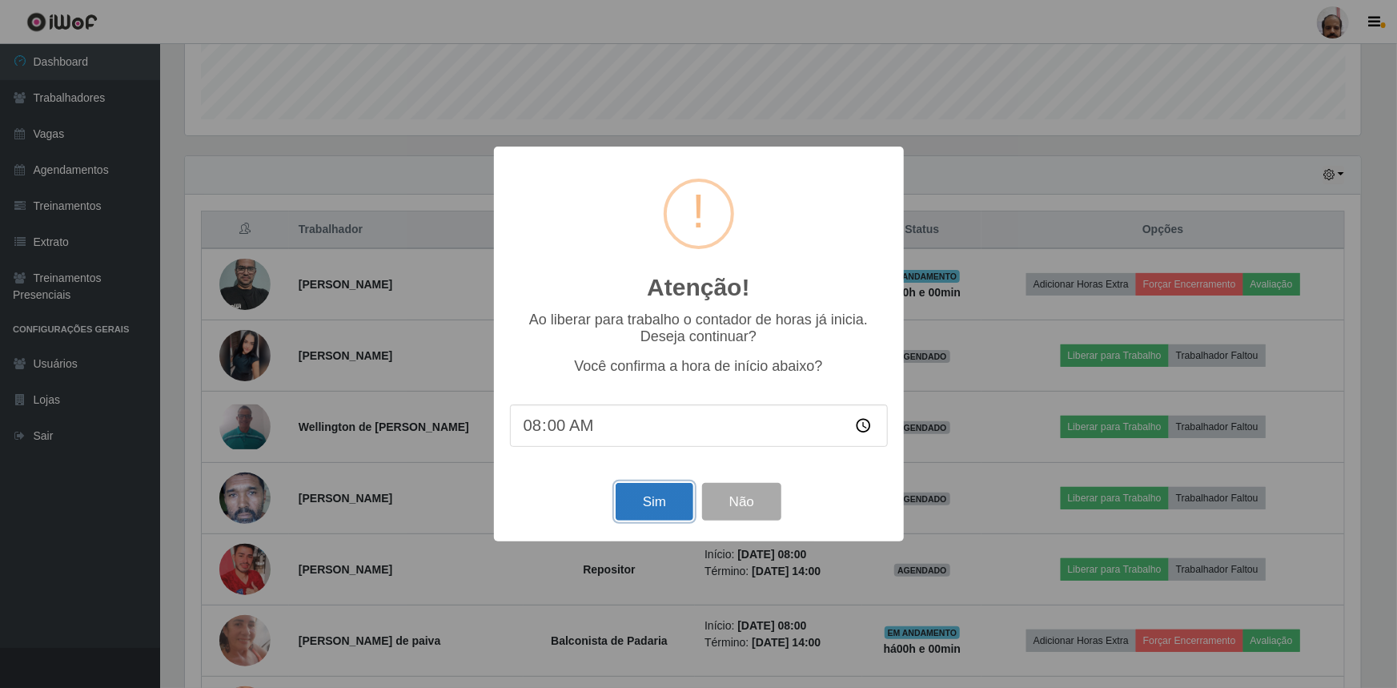
click at [652, 504] on button "Sim" at bounding box center [655, 502] width 78 height 38
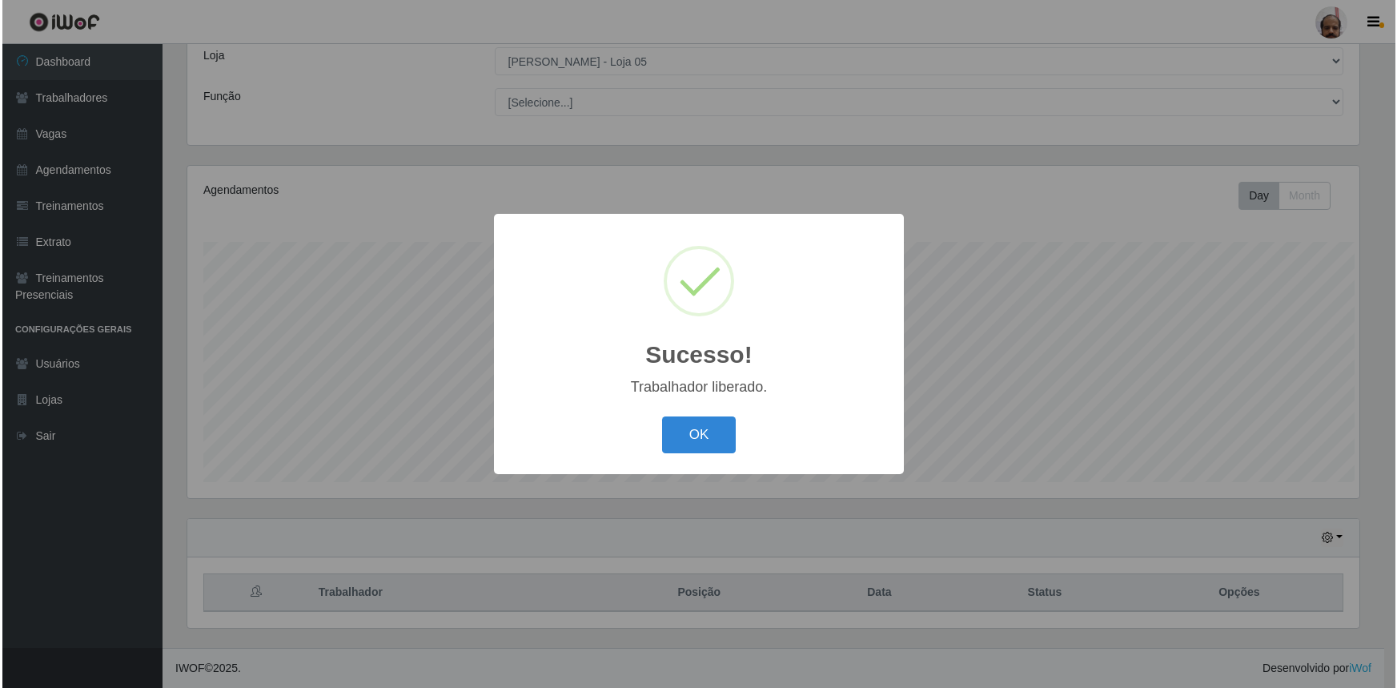
scroll to position [89, 0]
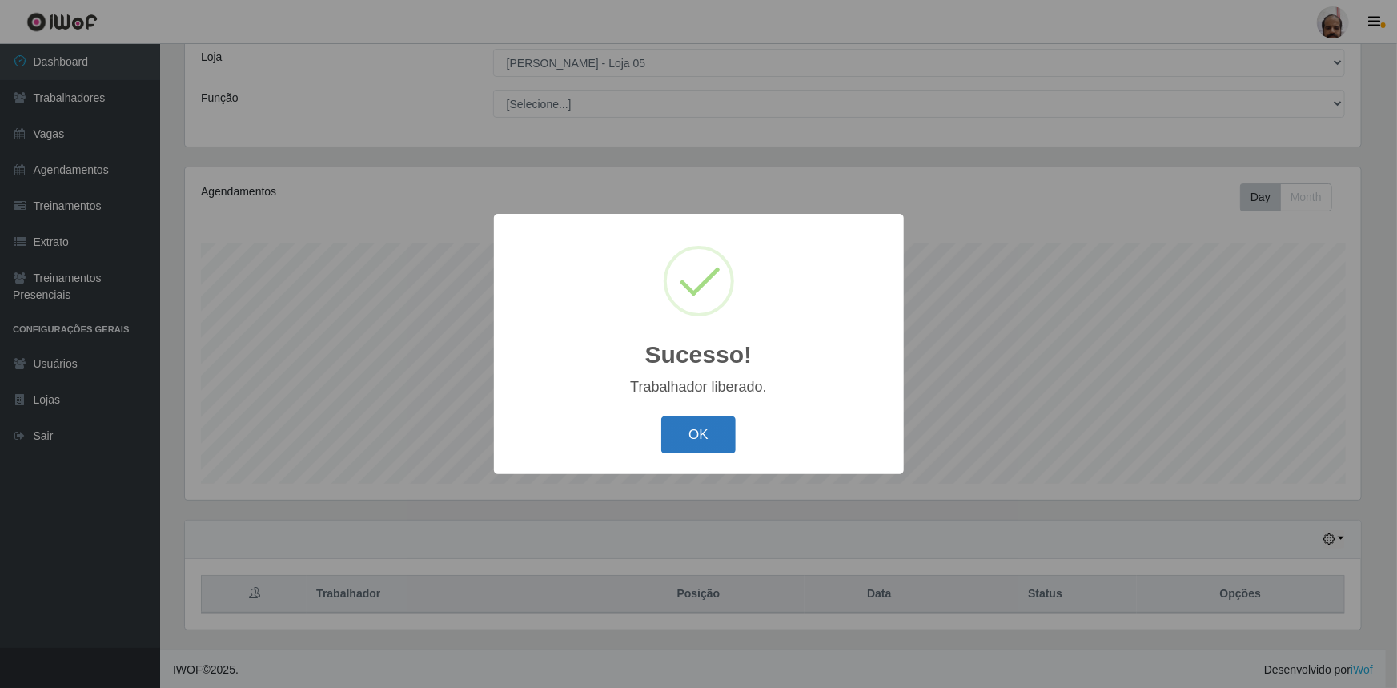
click at [687, 439] on button "OK" at bounding box center [698, 435] width 74 height 38
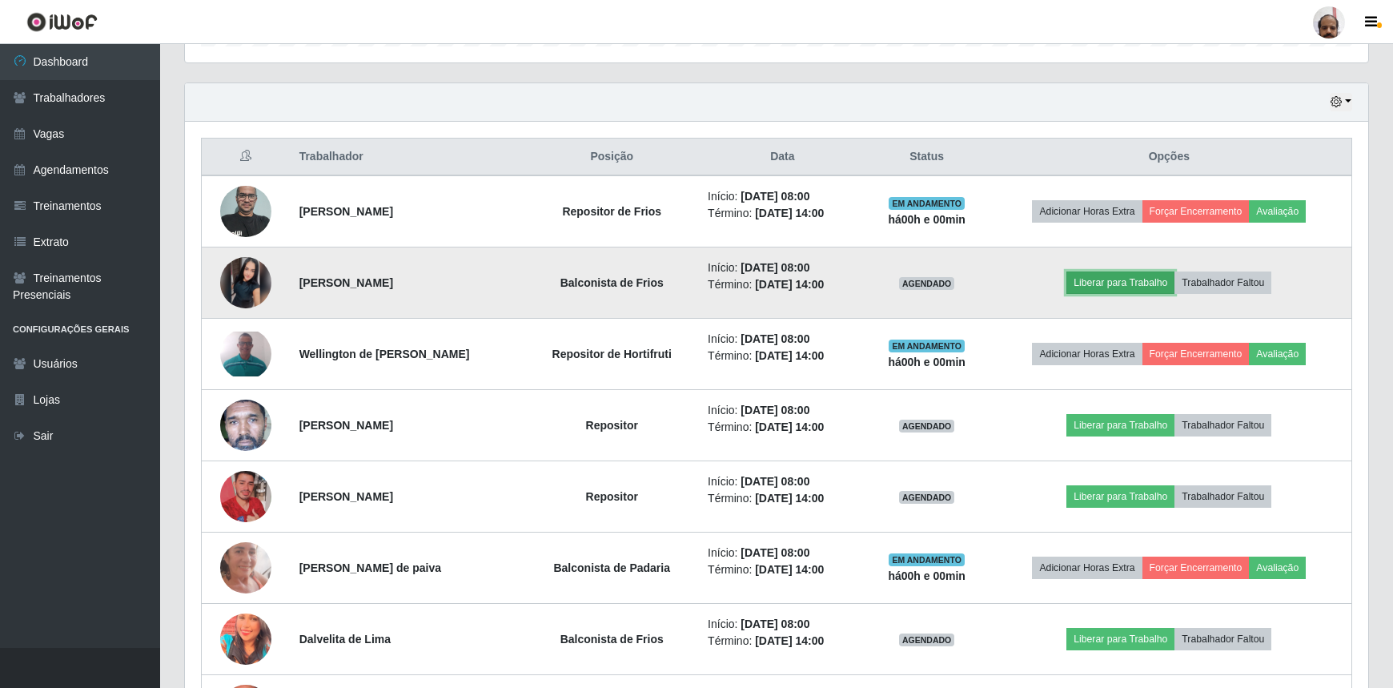
click at [1130, 285] on button "Liberar para Trabalho" at bounding box center [1120, 282] width 108 height 22
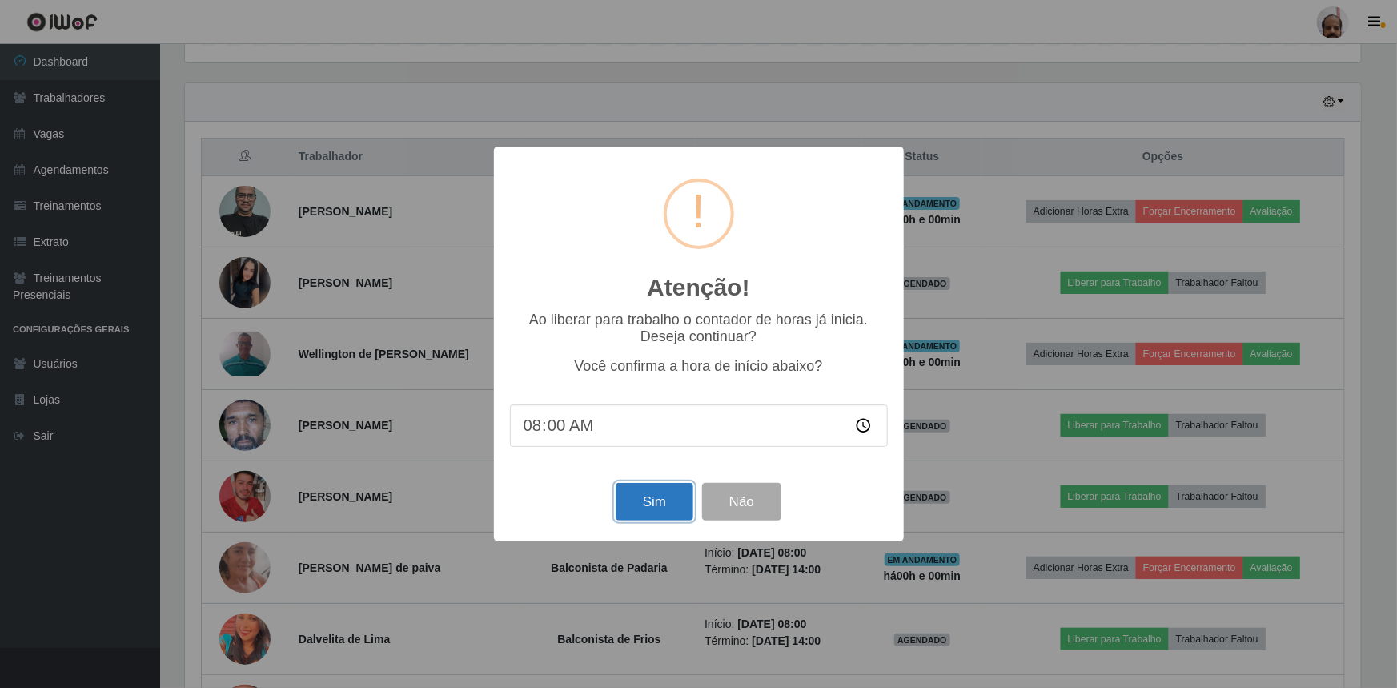
click at [667, 502] on button "Sim" at bounding box center [655, 502] width 78 height 38
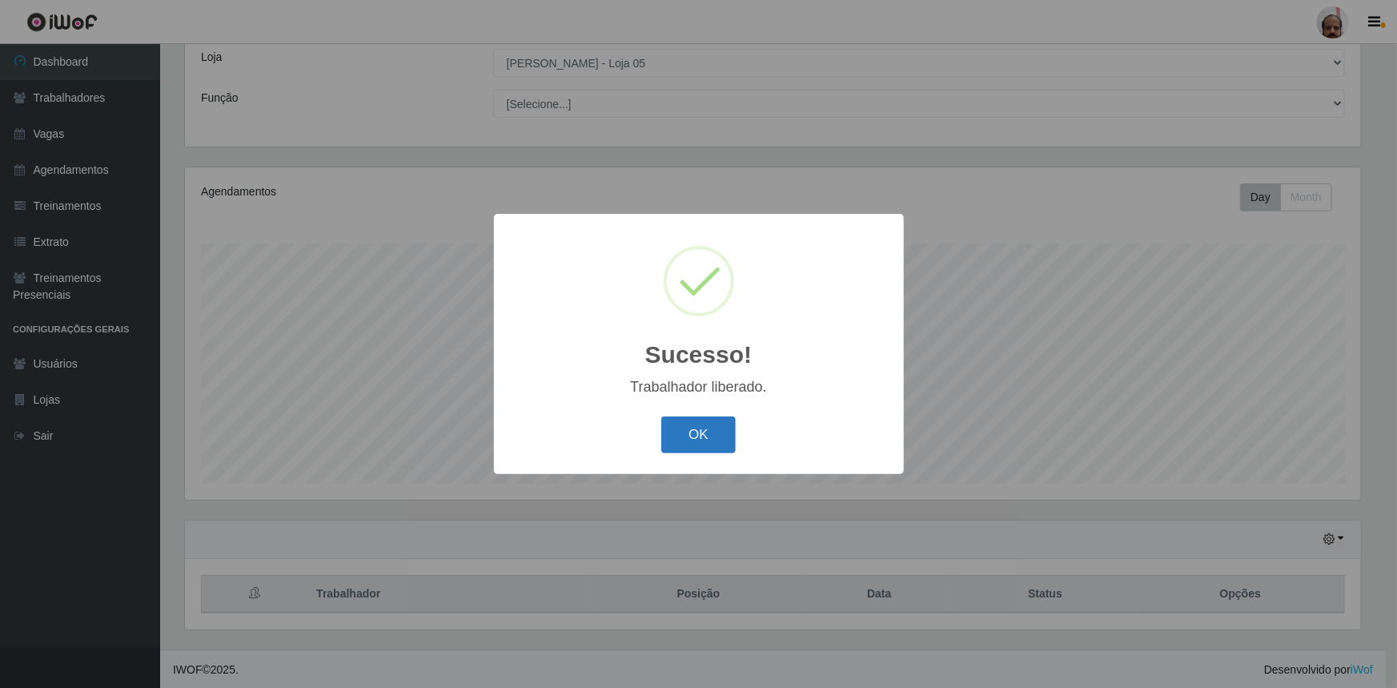
click at [706, 442] on button "OK" at bounding box center [698, 435] width 74 height 38
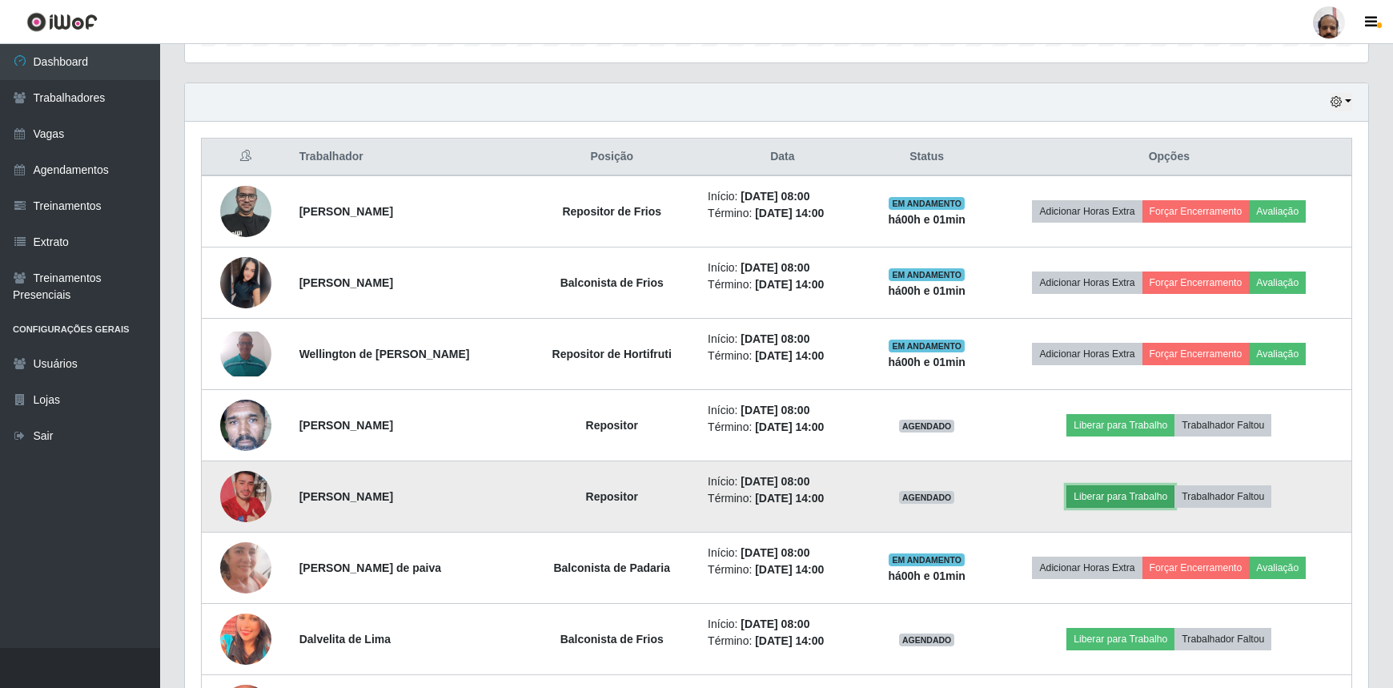
click at [1140, 493] on button "Liberar para Trabalho" at bounding box center [1120, 496] width 108 height 22
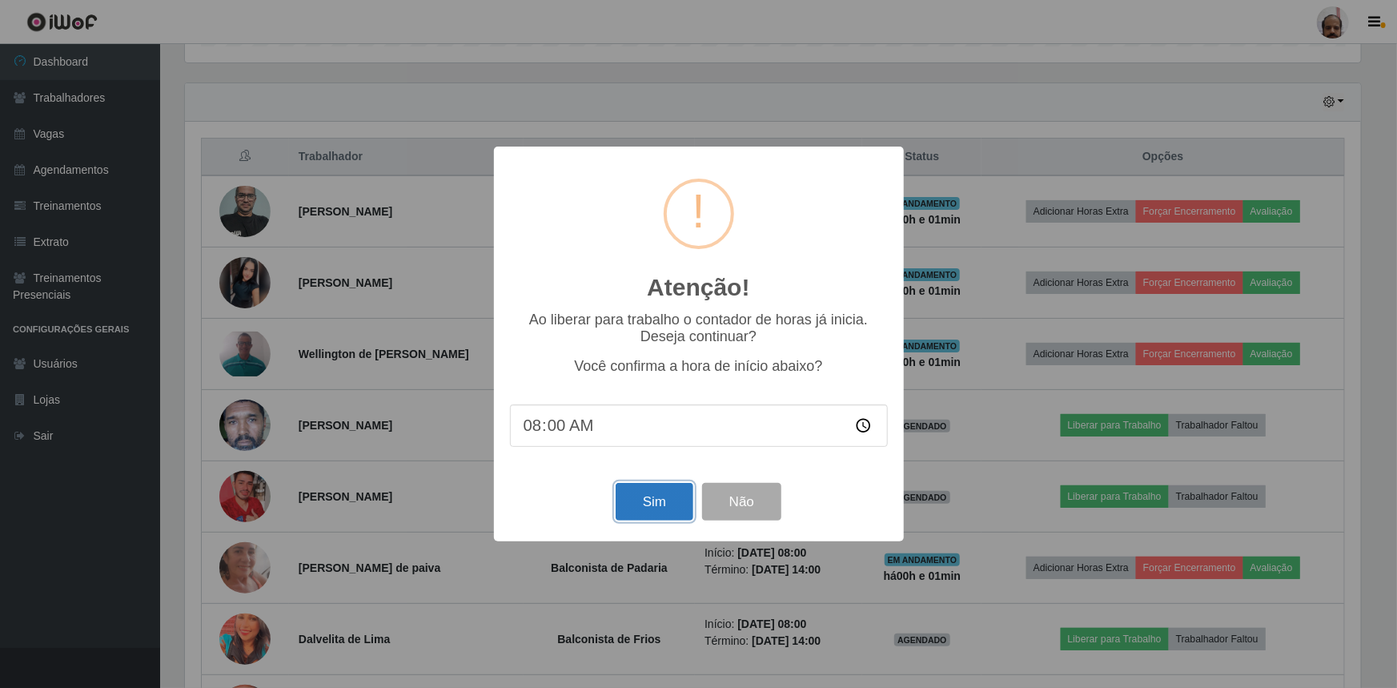
click at [652, 512] on button "Sim" at bounding box center [655, 502] width 78 height 38
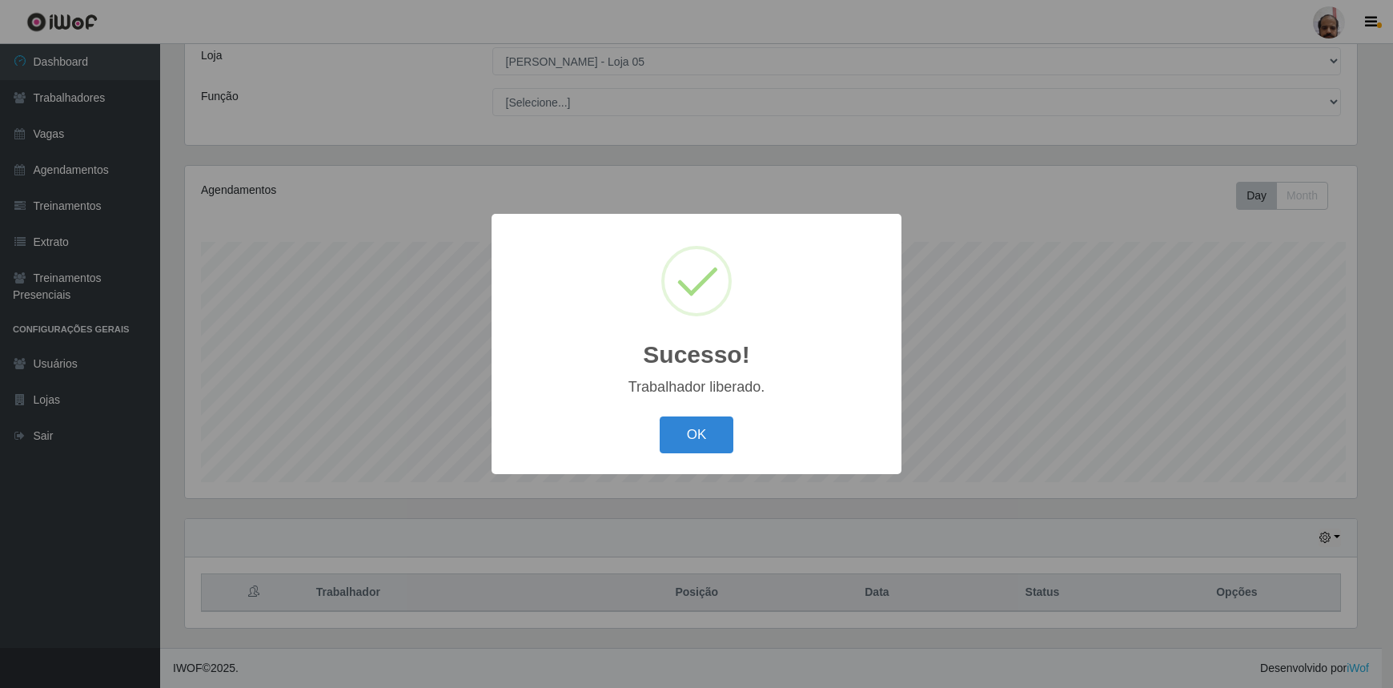
scroll to position [332, 1176]
click at [719, 432] on button "OK" at bounding box center [698, 435] width 74 height 38
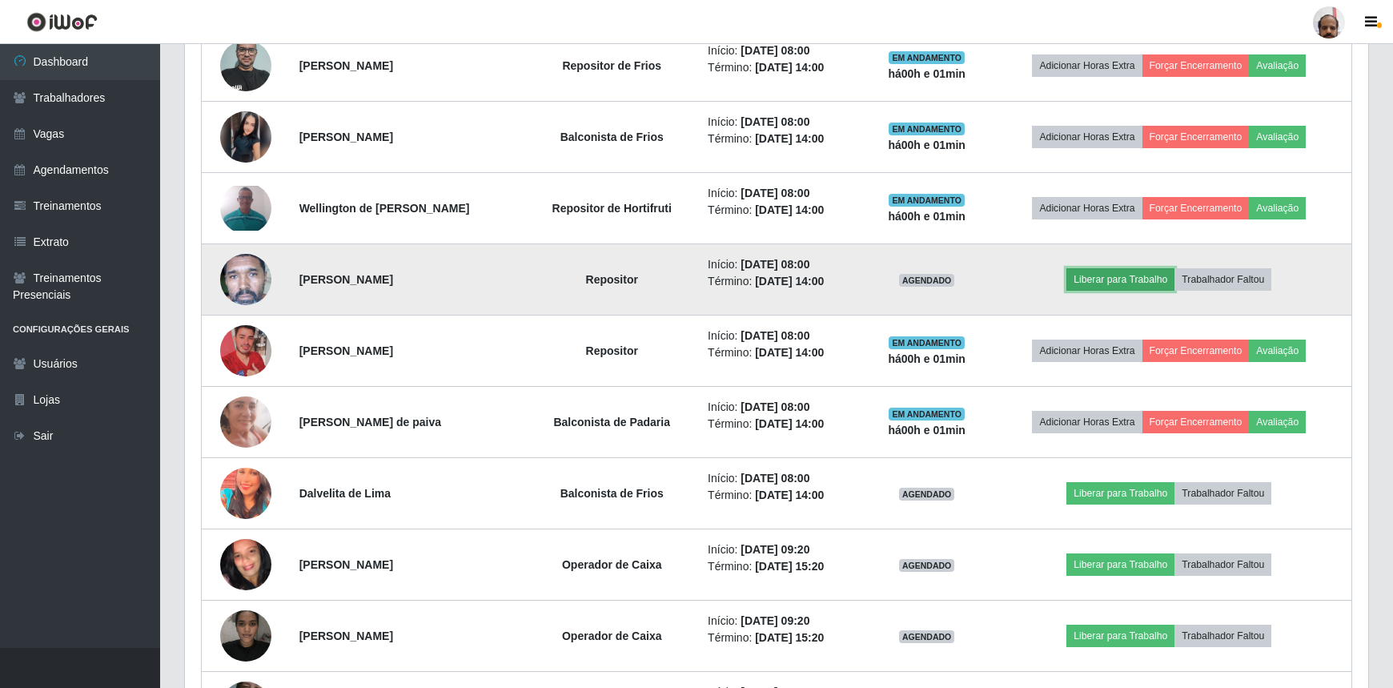
click at [1105, 280] on button "Liberar para Trabalho" at bounding box center [1120, 279] width 108 height 22
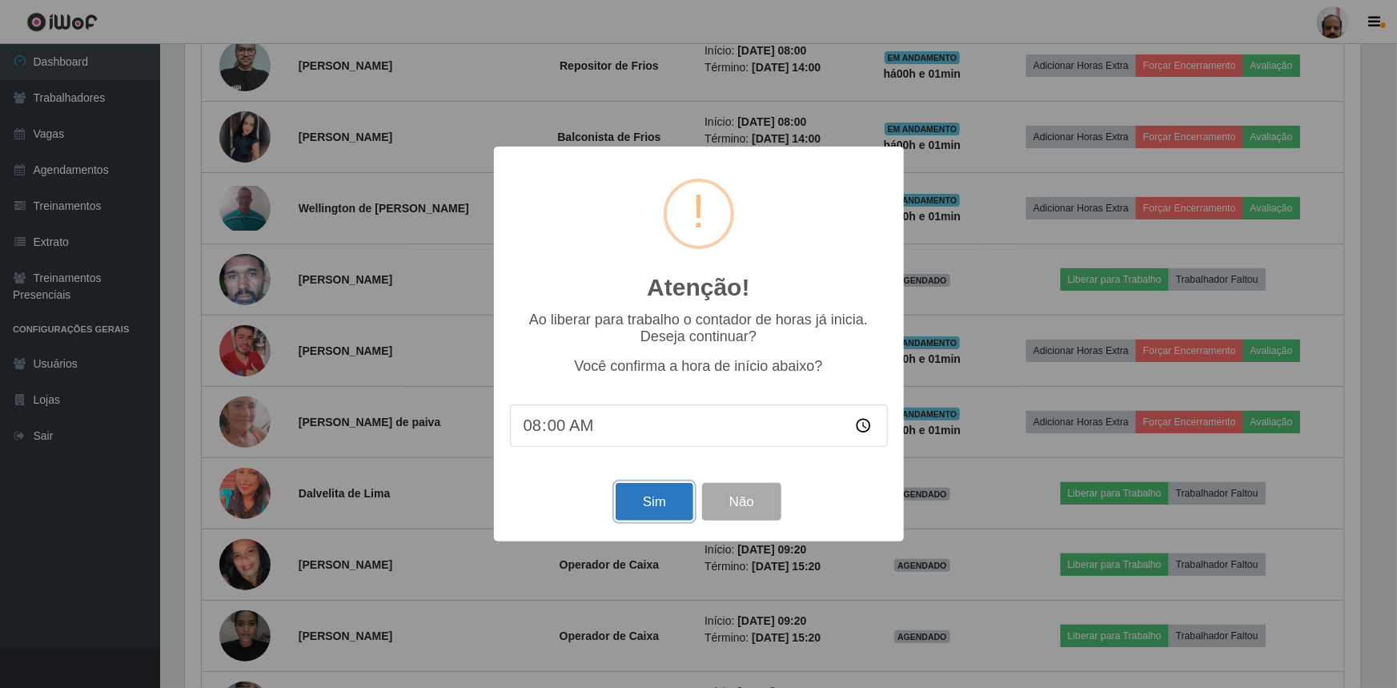
click at [655, 502] on button "Sim" at bounding box center [655, 502] width 78 height 38
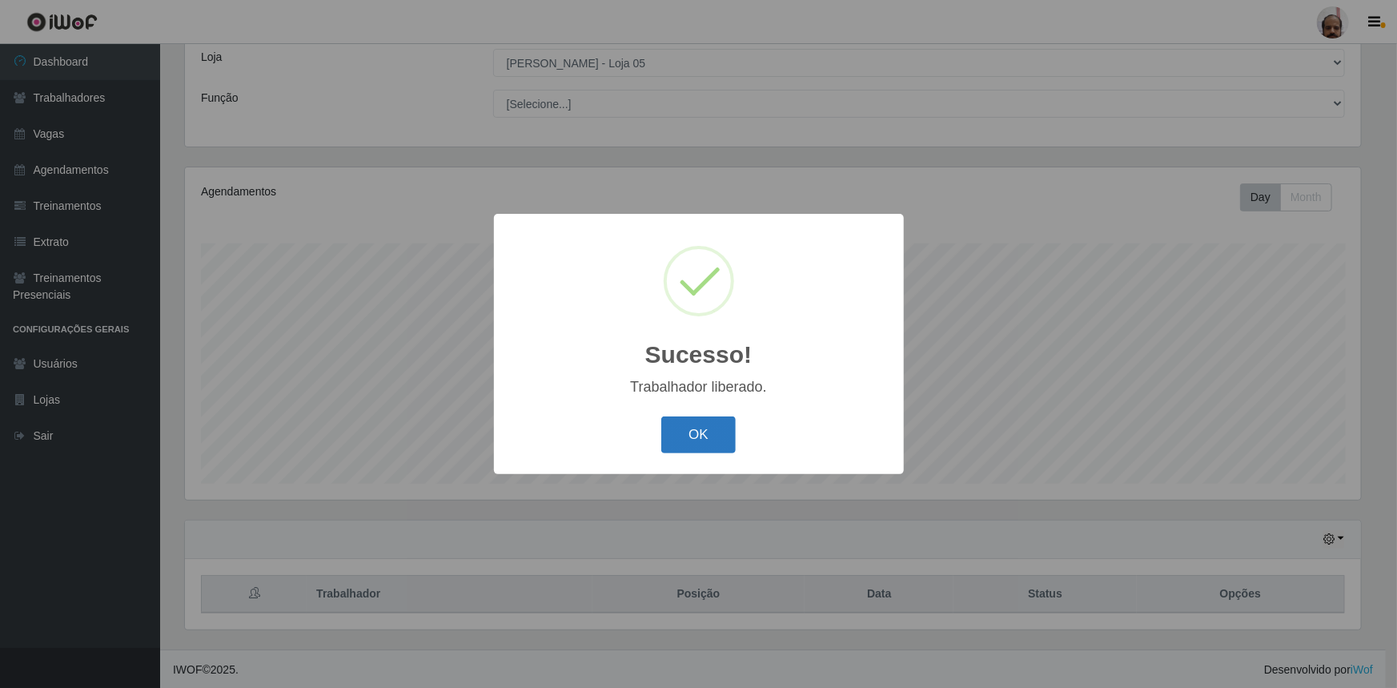
click at [717, 423] on button "OK" at bounding box center [698, 435] width 74 height 38
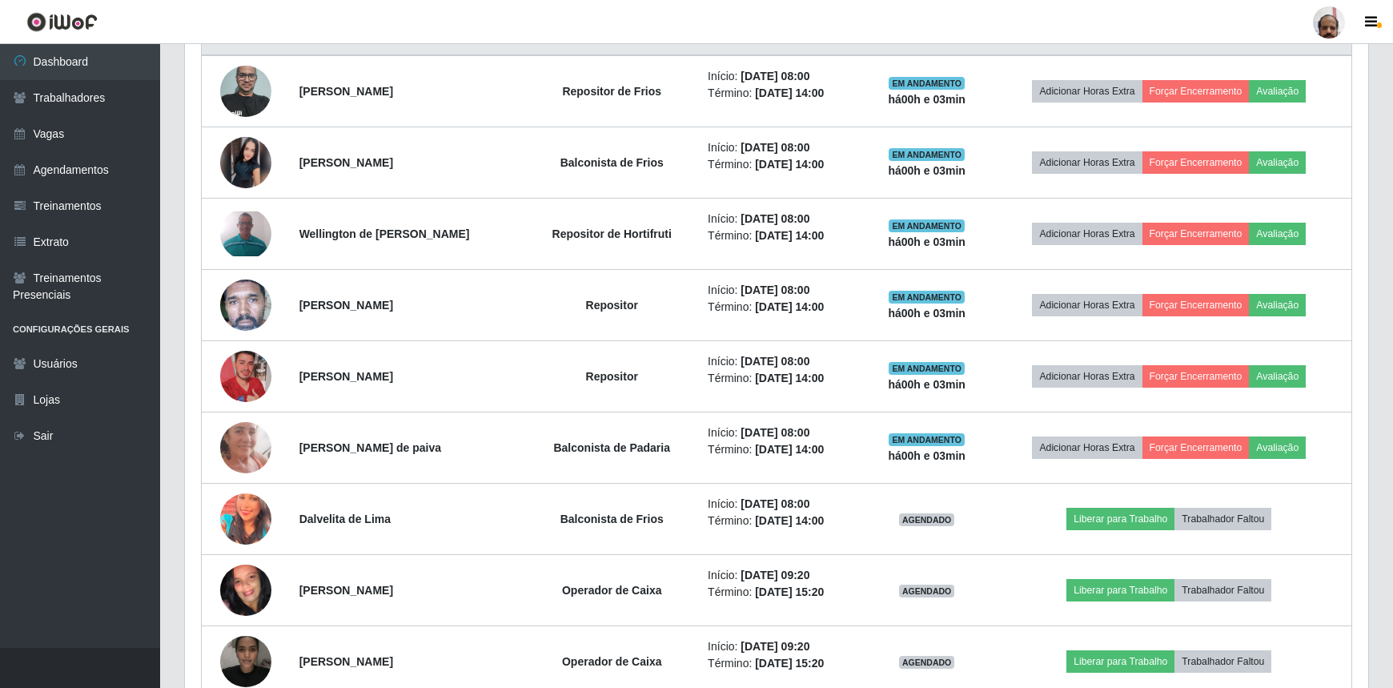
scroll to position [760, 0]
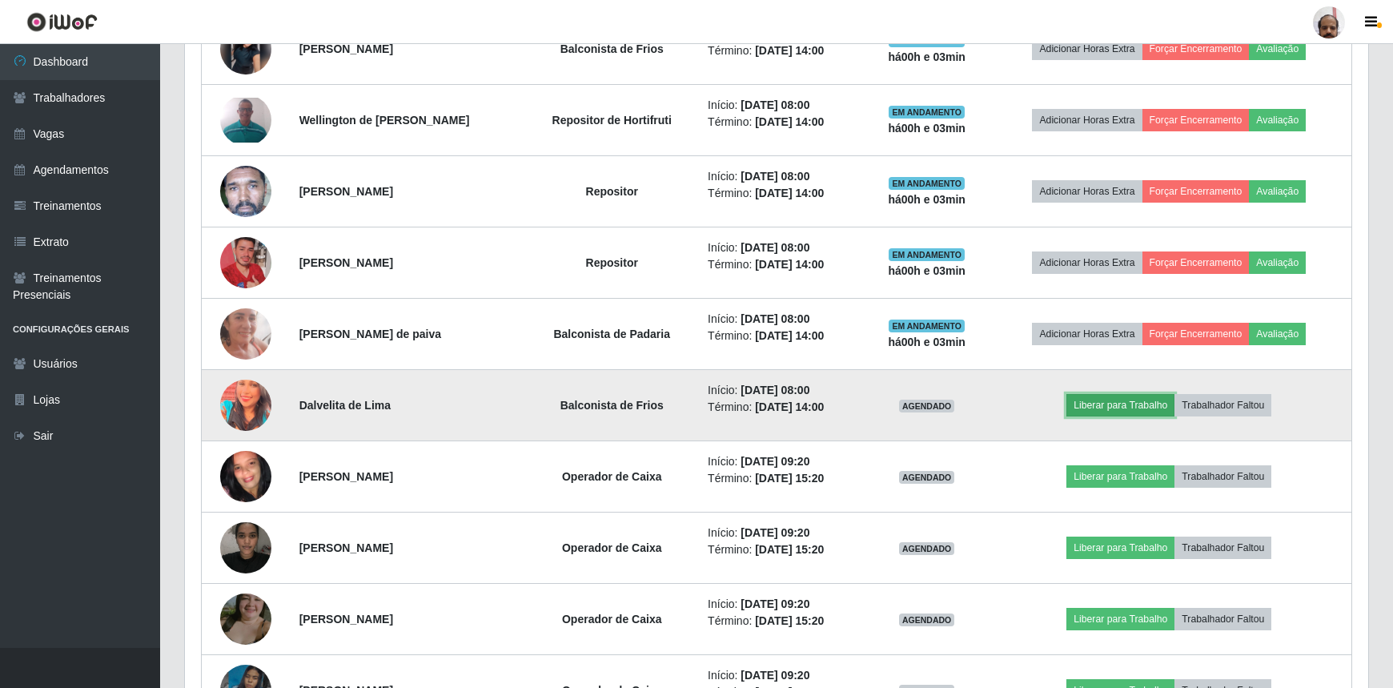
click at [1117, 406] on button "Liberar para Trabalho" at bounding box center [1120, 405] width 108 height 22
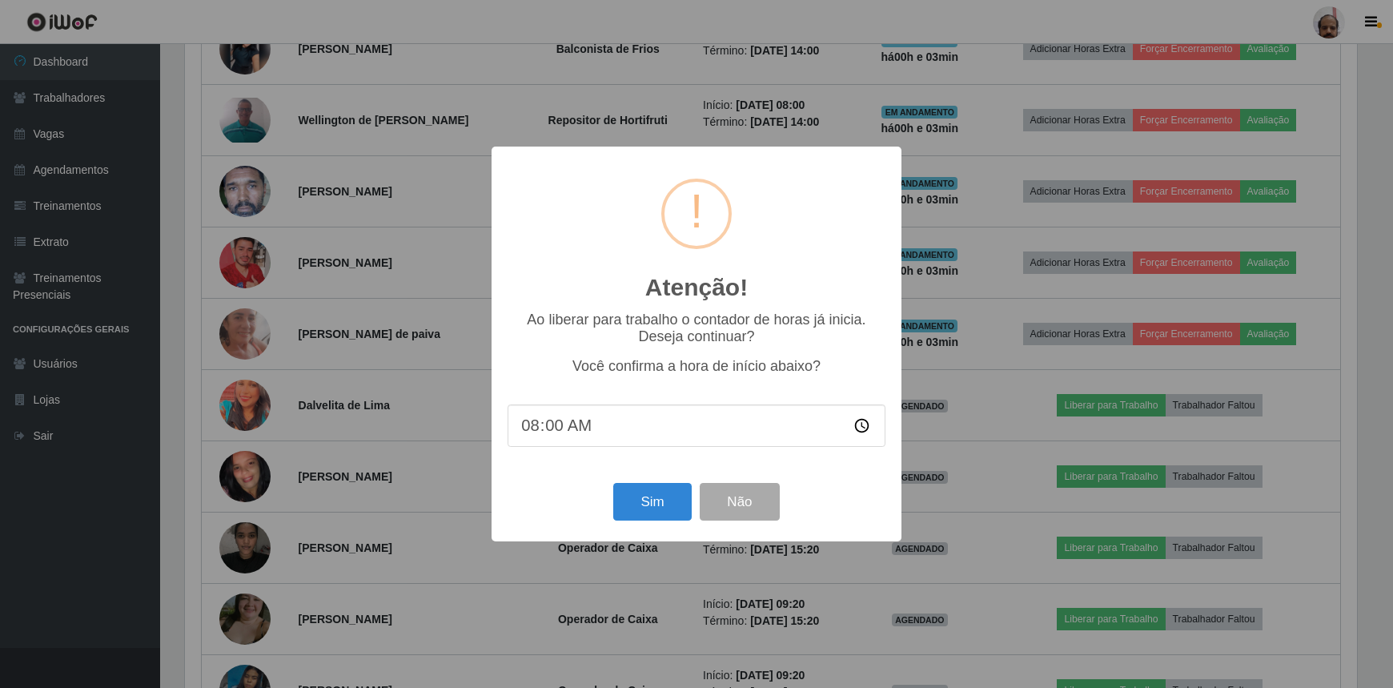
scroll to position [332, 1176]
click at [670, 510] on button "Sim" at bounding box center [655, 502] width 78 height 38
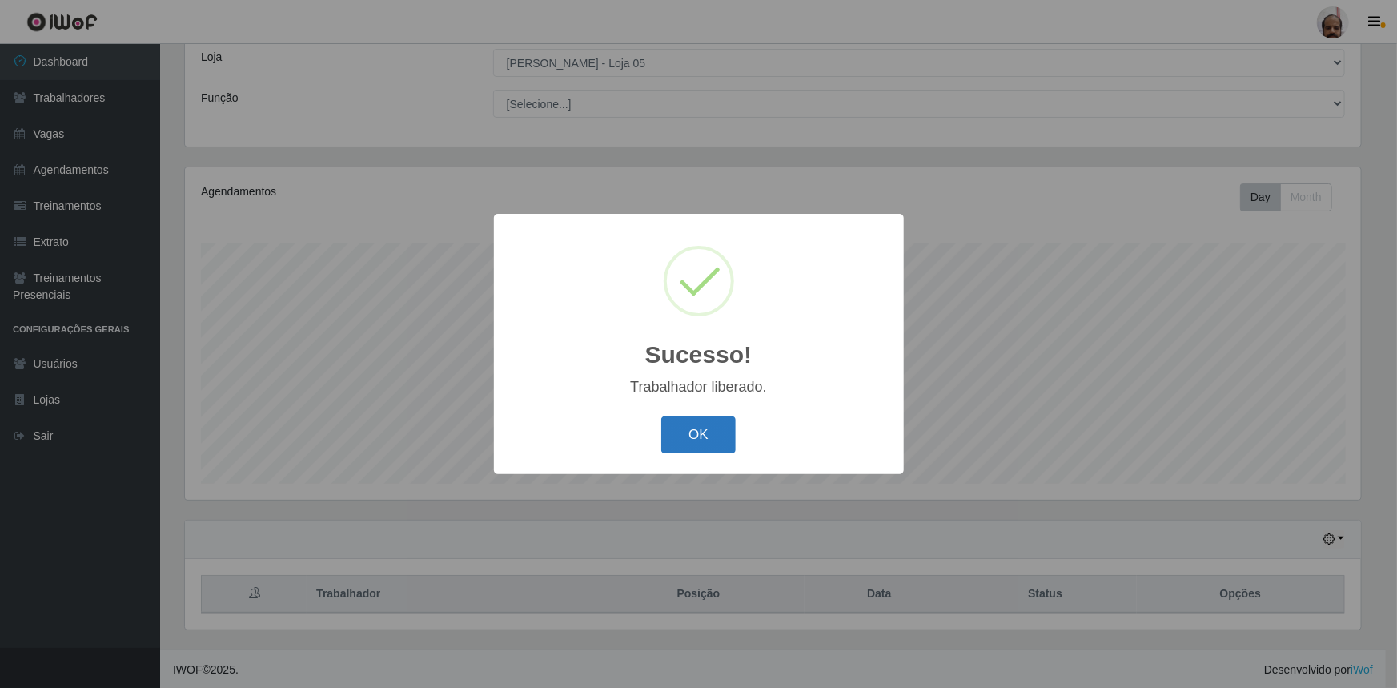
click at [695, 431] on button "OK" at bounding box center [698, 435] width 74 height 38
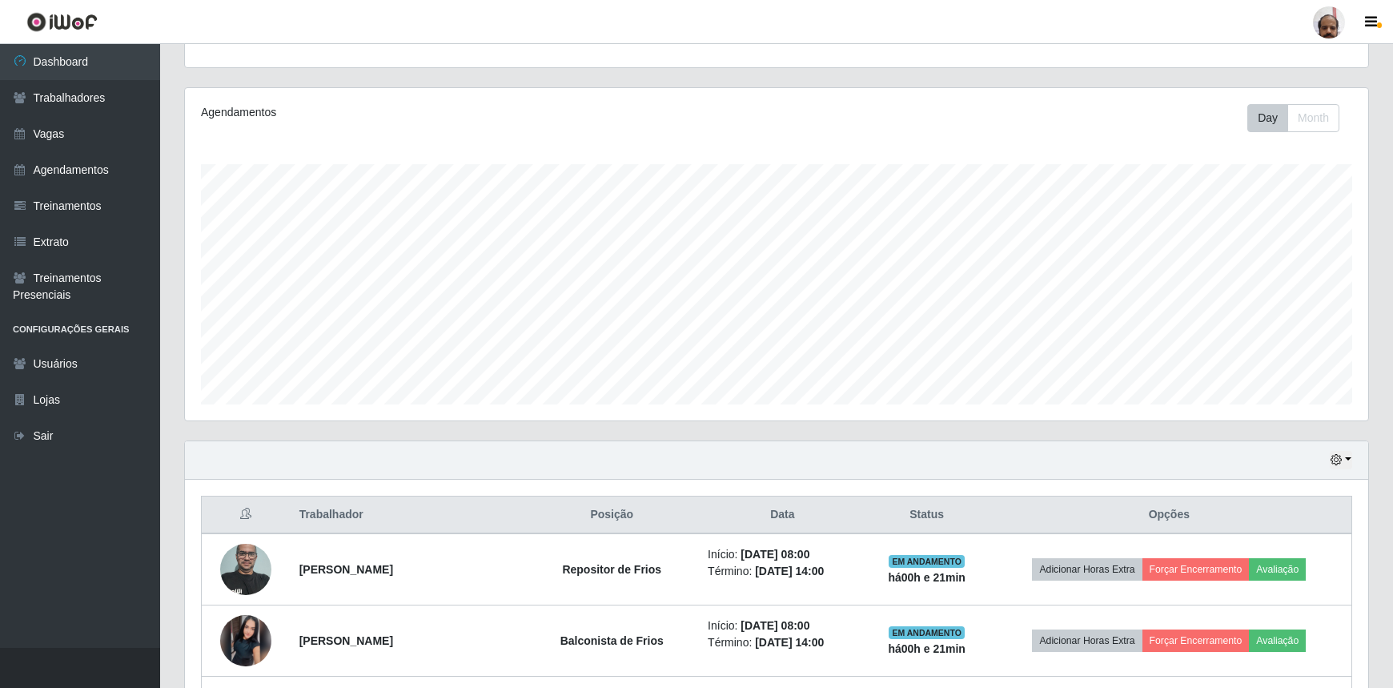
scroll to position [16, 0]
